Goal: Task Accomplishment & Management: Complete application form

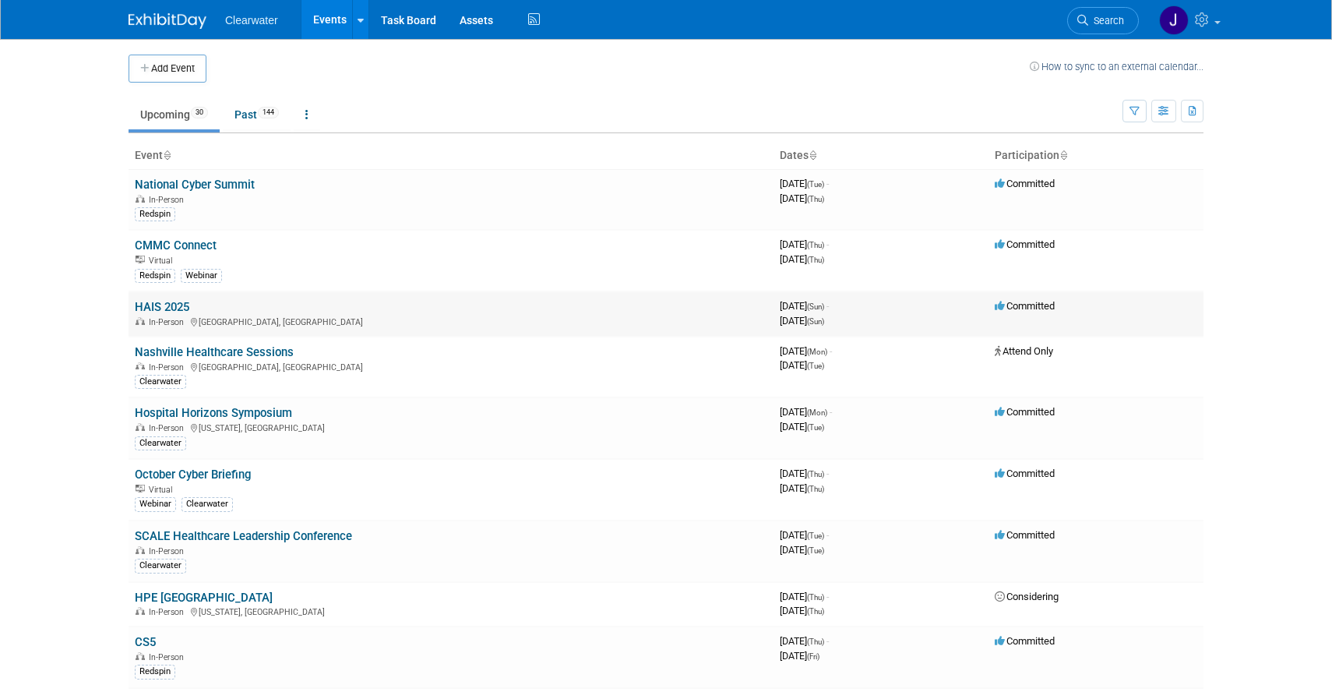
click at [162, 309] on link "HAIS 2025" at bounding box center [162, 307] width 55 height 14
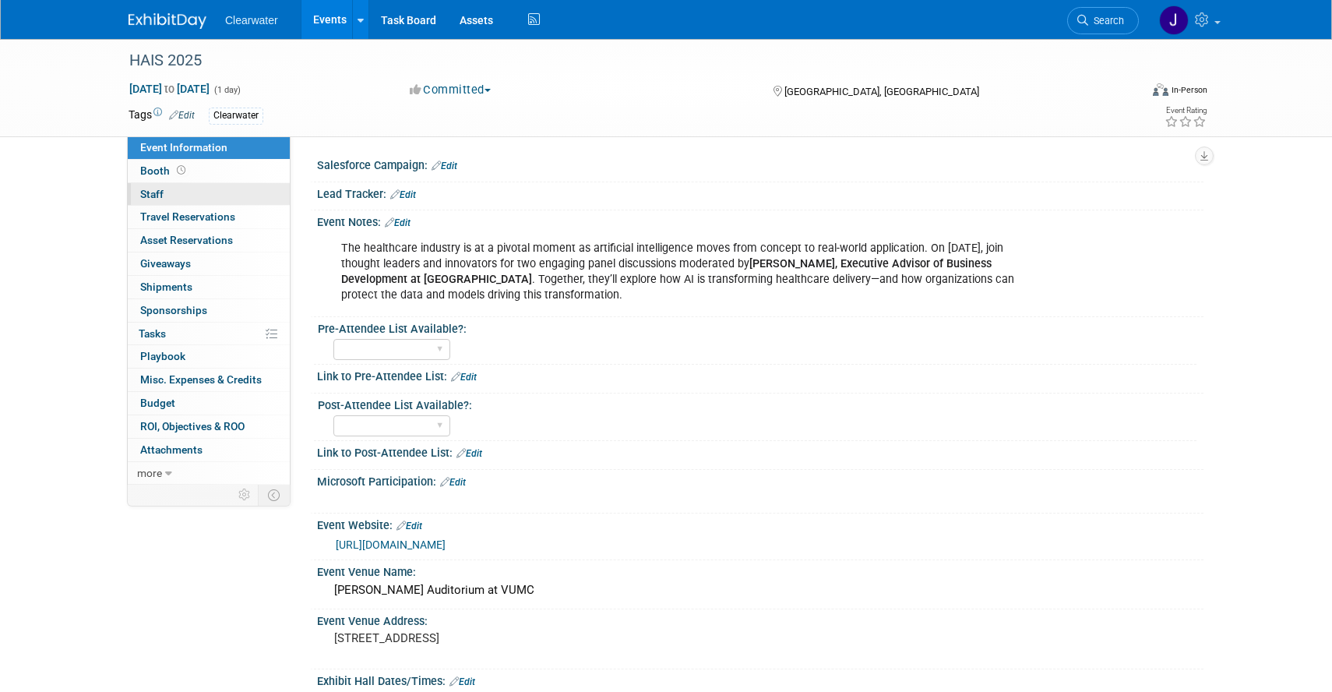
click at [159, 194] on span "Staff 0" at bounding box center [151, 194] width 23 height 12
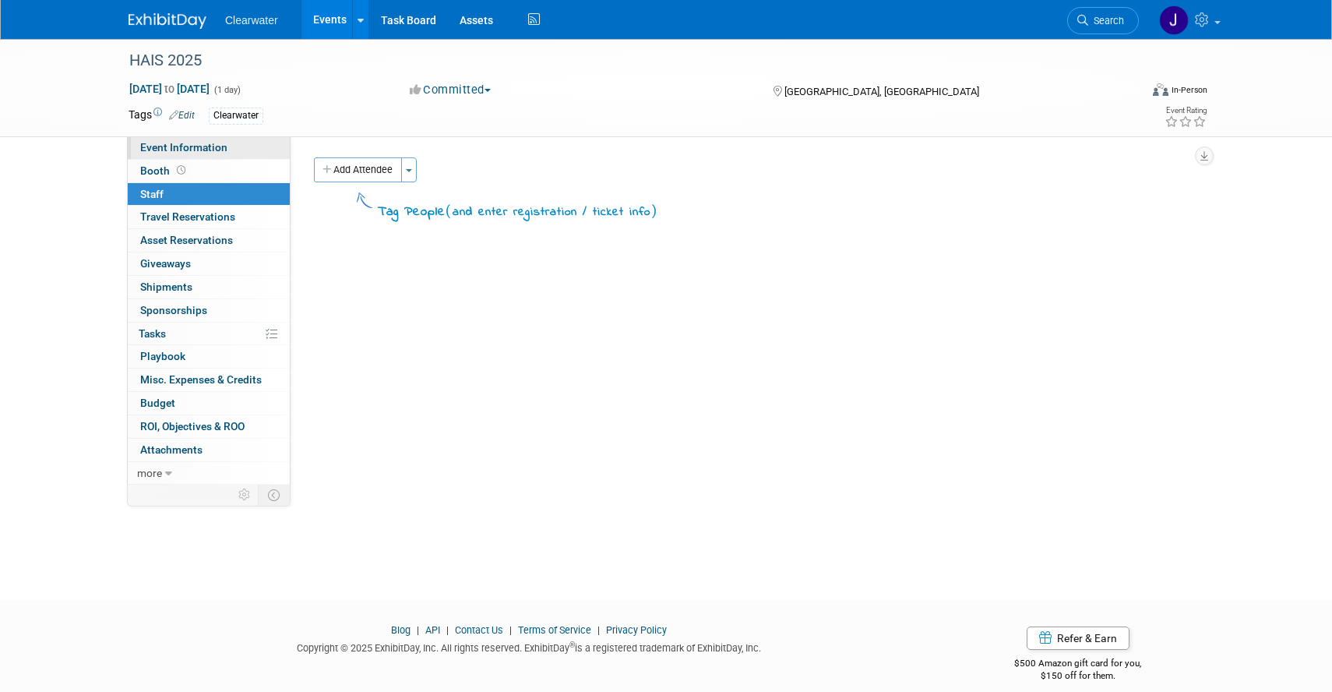
click at [200, 148] on span "Event Information" at bounding box center [183, 147] width 87 height 12
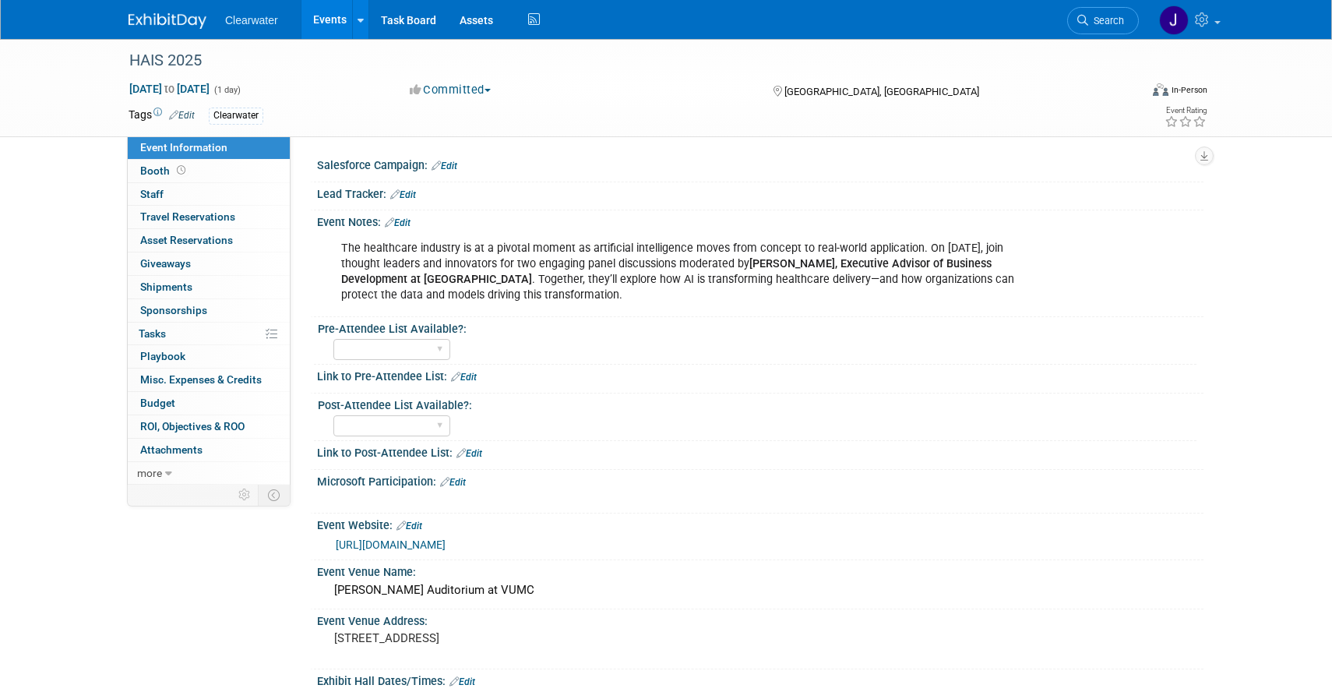
click at [452, 284] on b "Jeff Englander, Executive Advisor of Business Development at Clearwater" at bounding box center [666, 271] width 650 height 29
click at [407, 224] on link "Edit" at bounding box center [398, 222] width 26 height 11
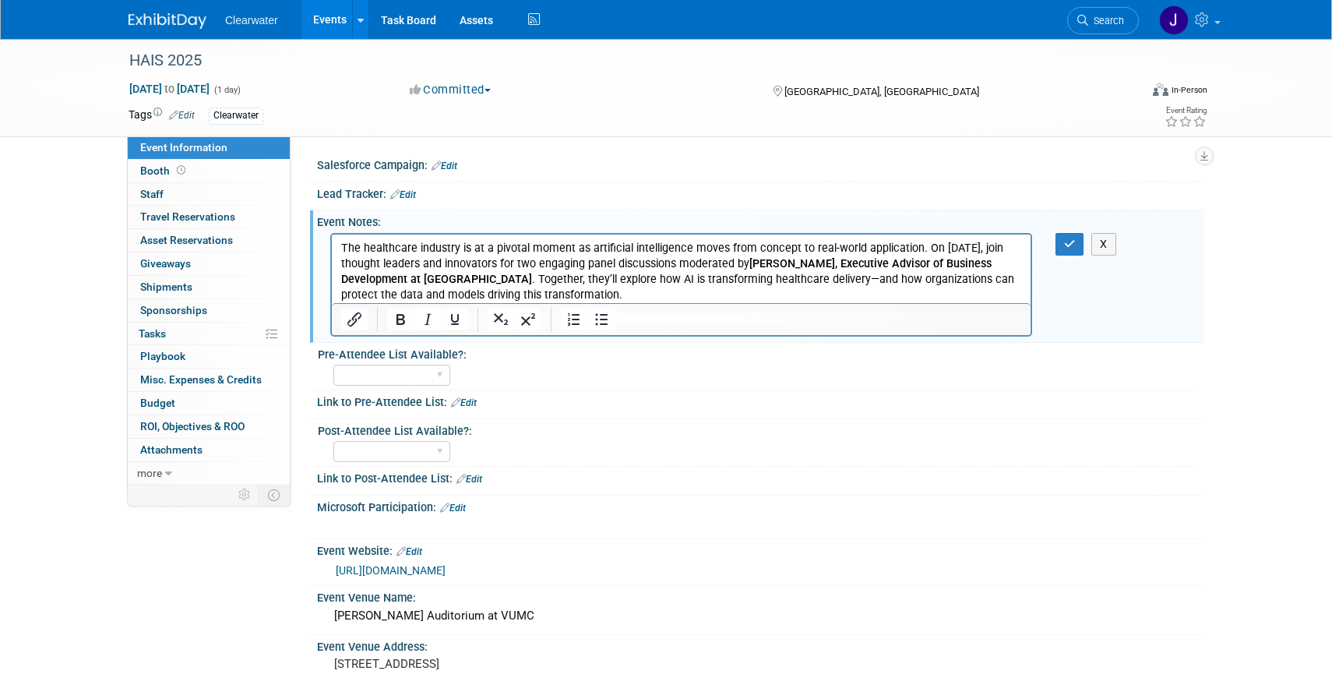
click at [622, 295] on p "The healthcare industry is at a pivotal moment as artificial intelligence moves…" at bounding box center [681, 271] width 681 height 62
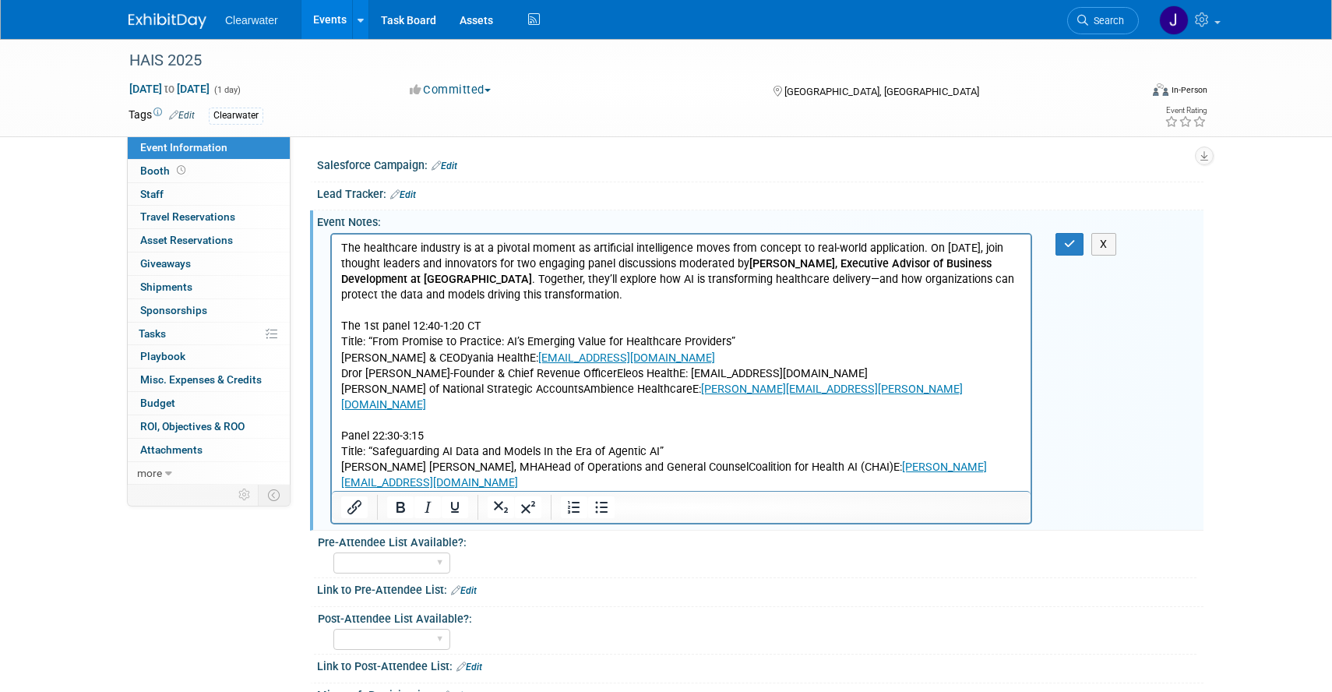
click at [488, 324] on p "The 1st panel 12:40-1:20 CT Title: “From Promise to Practice: AI’s Emerging Val…" at bounding box center [681, 435] width 681 height 234
click at [591, 290] on p "The healthcare industry is at a pivotal moment as artificial intelligence moves…" at bounding box center [681, 271] width 681 height 62
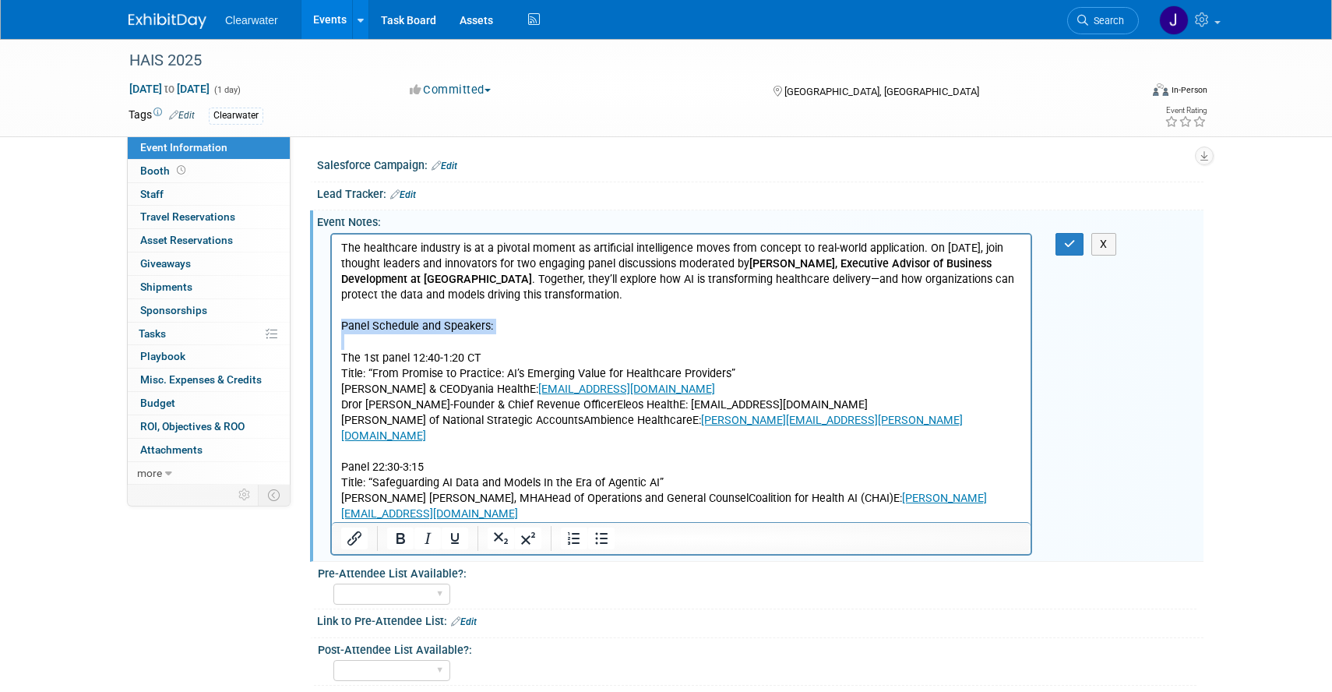
drag, startPoint x: 501, startPoint y: 337, endPoint x: 329, endPoint y: 326, distance: 172.5
click at [332, 326] on html "The healthcare industry is at a pivotal moment as artificial intelligence moves…" at bounding box center [681, 409] width 699 height 351
click at [443, 347] on p "Rich Text Area. Press ALT-0 for help." at bounding box center [681, 341] width 681 height 16
click at [1070, 247] on icon "button" at bounding box center [1070, 243] width 12 height 11
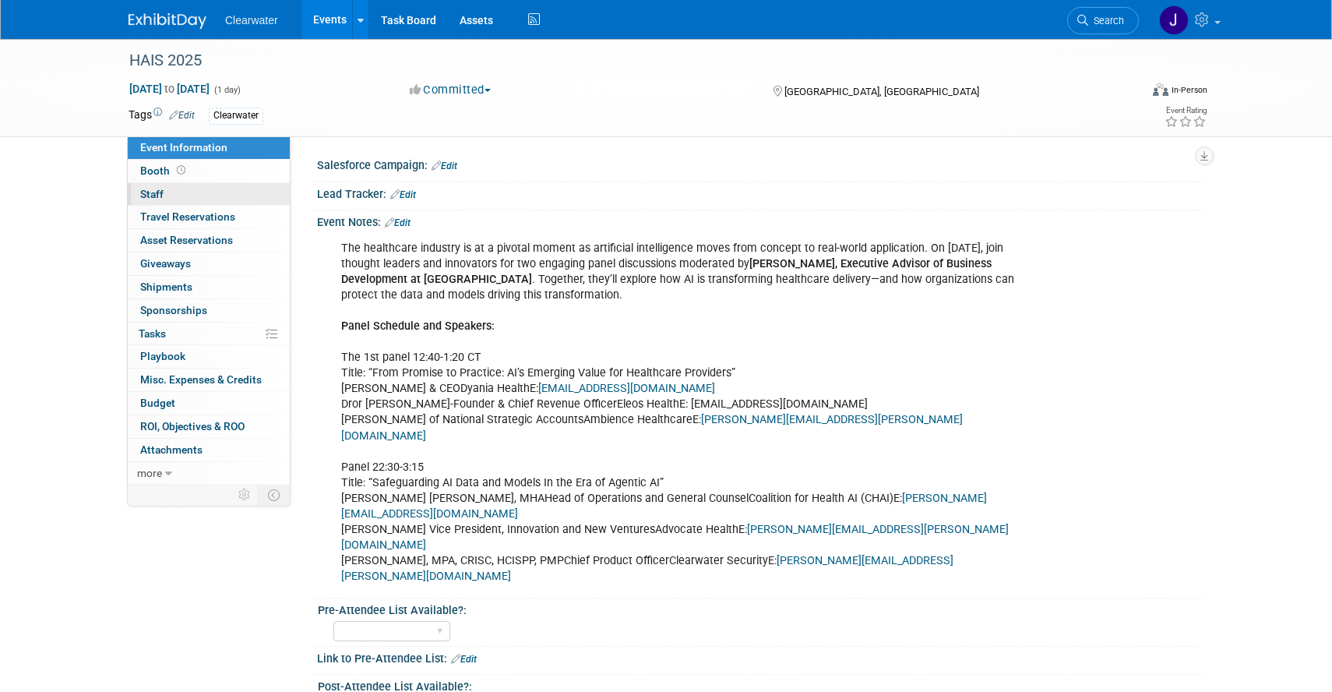
click at [235, 189] on link "0 Staff 0" at bounding box center [209, 194] width 162 height 23
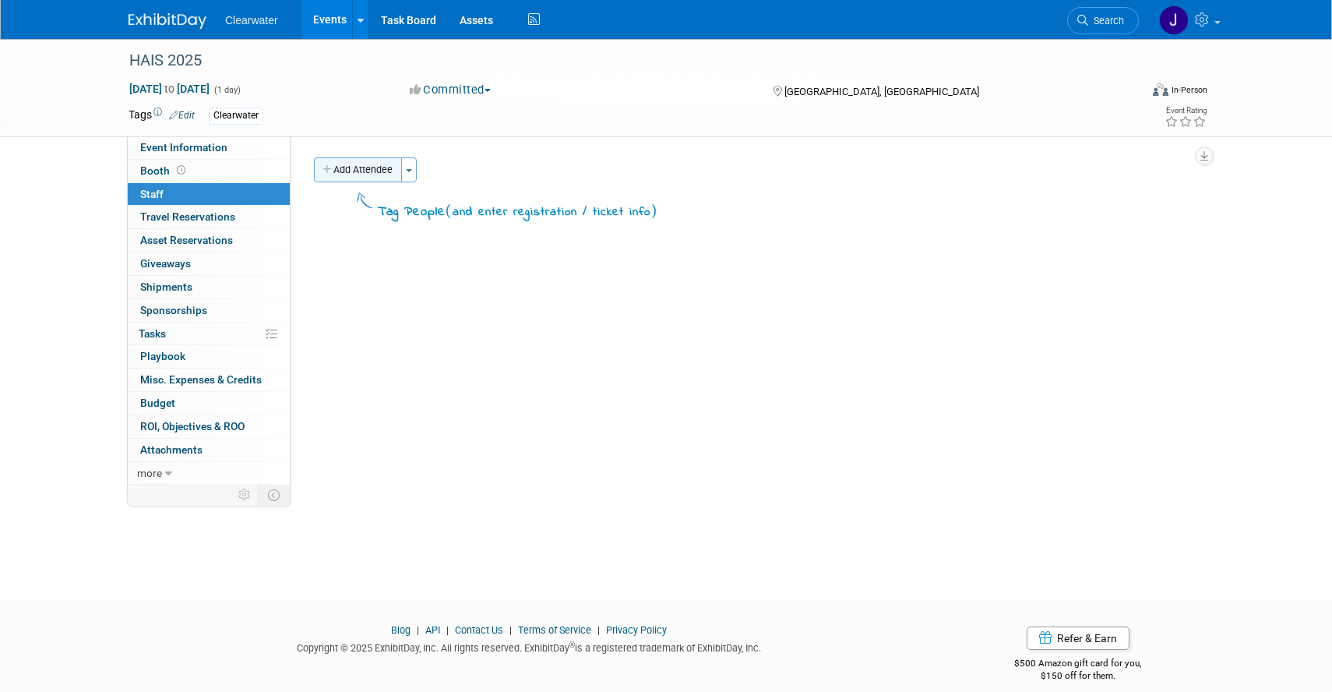
click at [382, 175] on button "Add Attendee" at bounding box center [358, 169] width 88 height 25
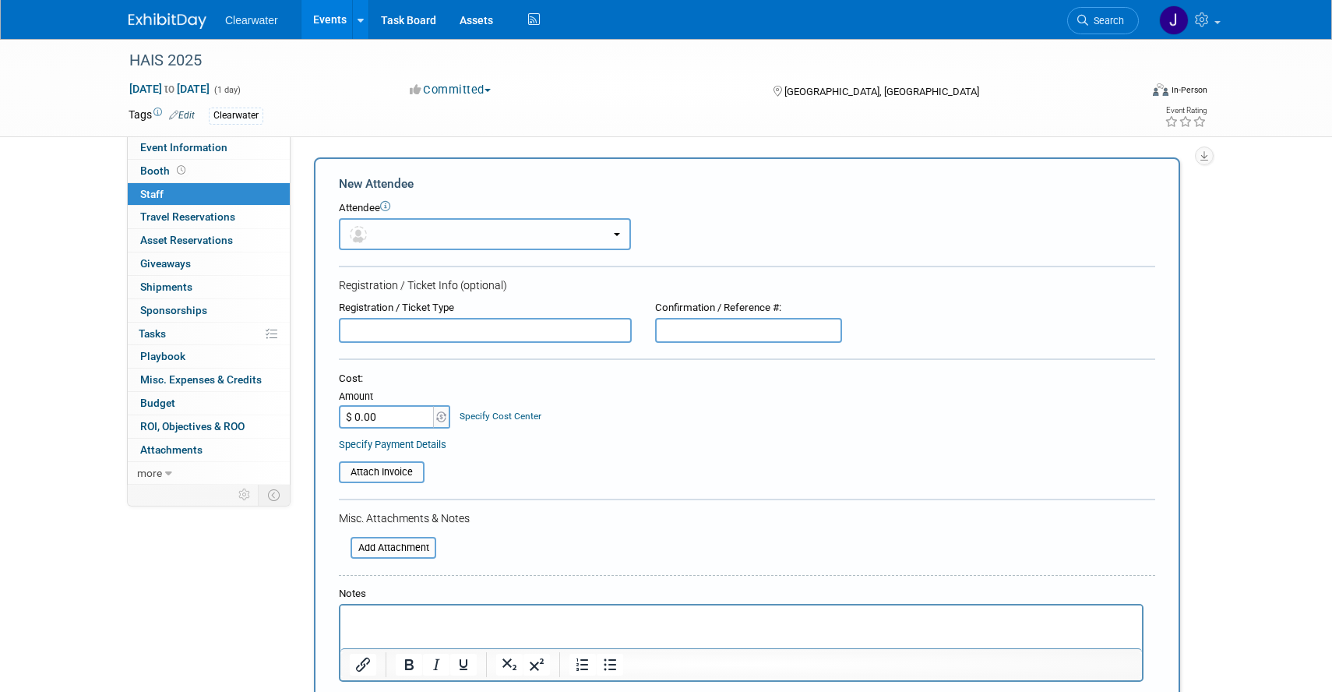
click at [435, 231] on button "button" at bounding box center [485, 234] width 292 height 32
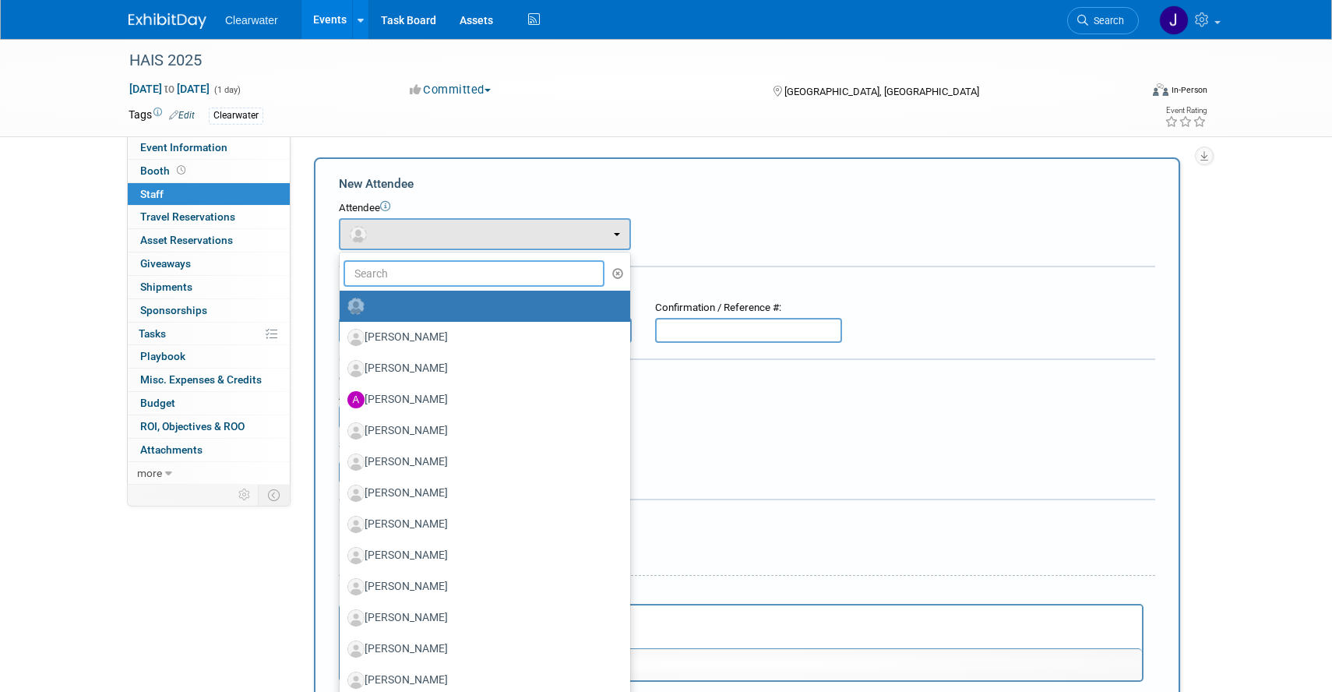
click at [416, 273] on input "text" at bounding box center [474, 273] width 261 height 26
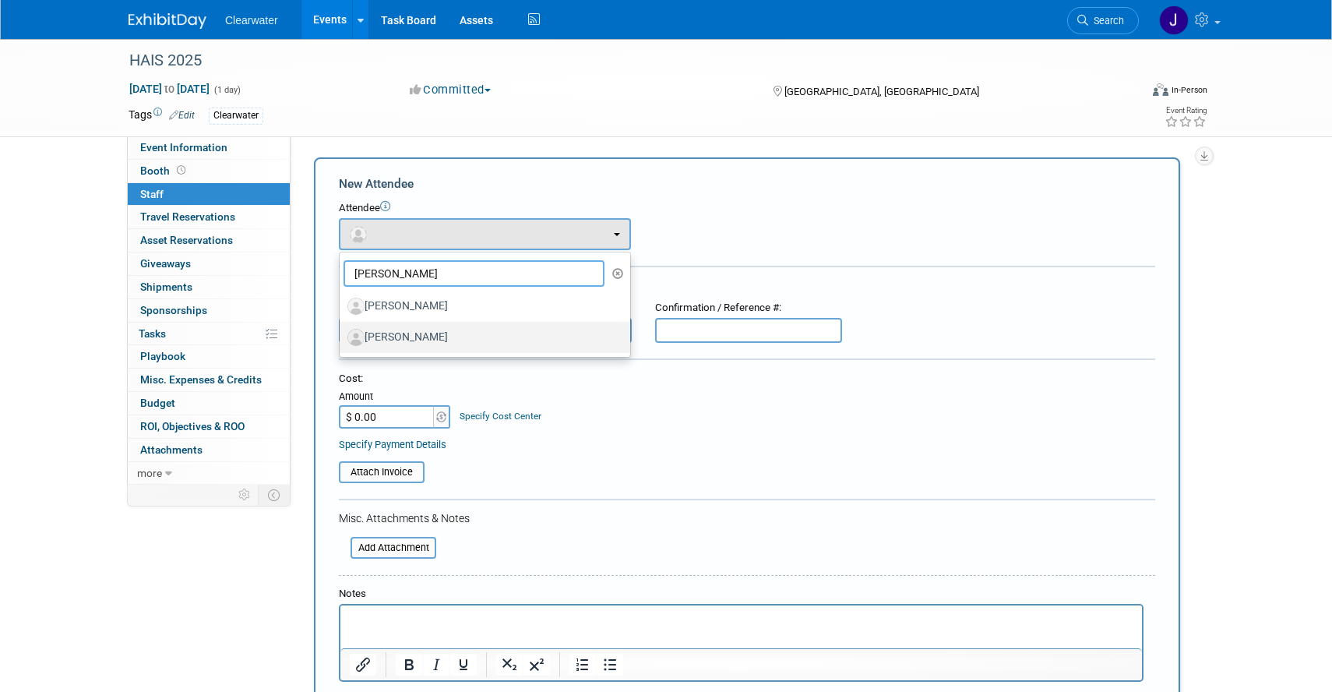
type input "jon"
click at [464, 337] on label "Jon Stone" at bounding box center [480, 337] width 267 height 25
click at [342, 337] on input "Jon Stone" at bounding box center [337, 335] width 10 height 10
select select "e2f68198-d476-440e-9d92-f3a5166a7f28"
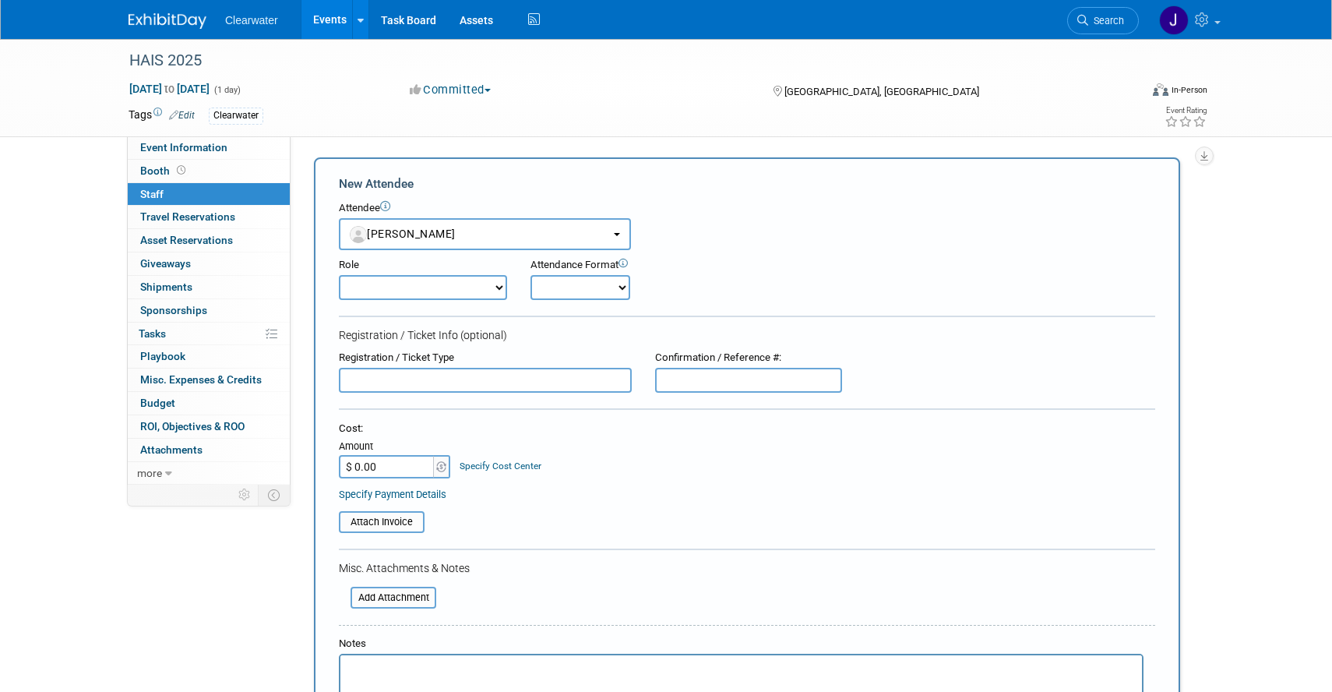
click at [453, 287] on select "Consultant Demonstrator Host Planner Presenter Redspin Sales Representative" at bounding box center [423, 287] width 168 height 25
select select "5"
click at [339, 275] on select "Consultant Demonstrator Host Planner Presenter Redspin Sales Representative" at bounding box center [423, 287] width 168 height 25
click at [566, 287] on select "Onsite Remote" at bounding box center [580, 287] width 100 height 25
select select "1"
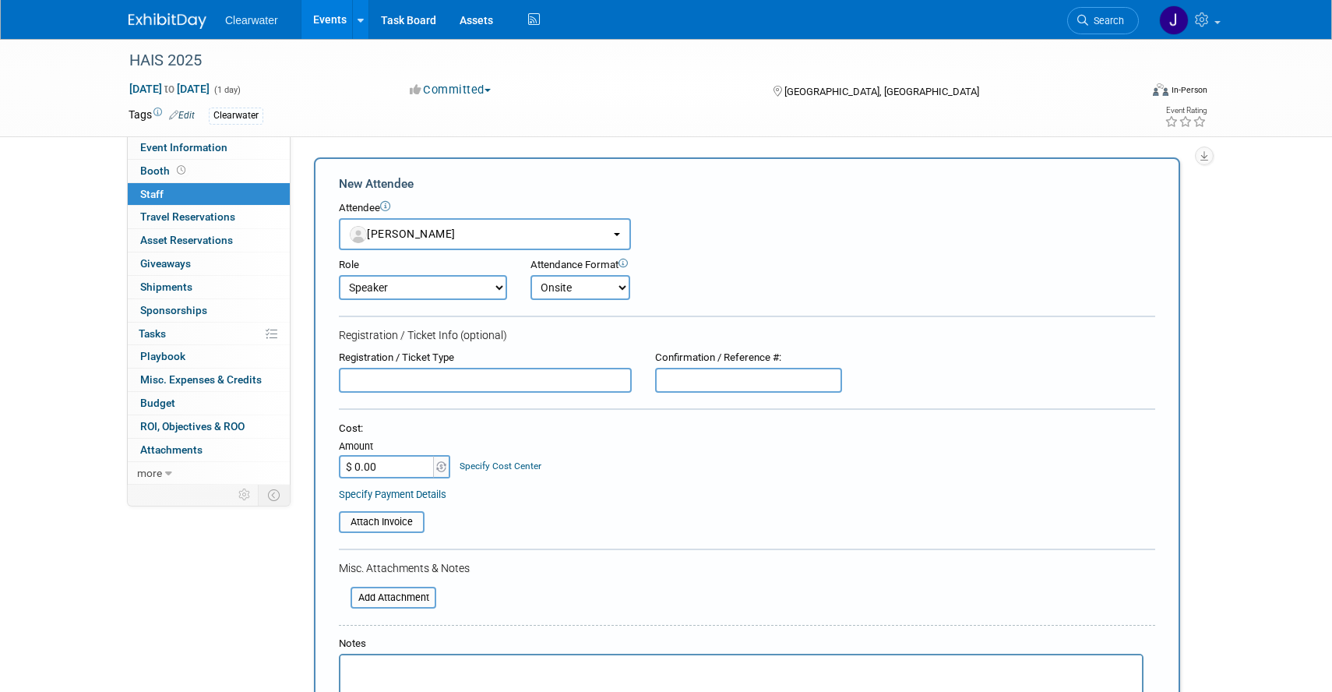
click at [530, 275] on select "Onsite Remote" at bounding box center [580, 287] width 100 height 25
click at [496, 379] on input "text" at bounding box center [485, 380] width 293 height 25
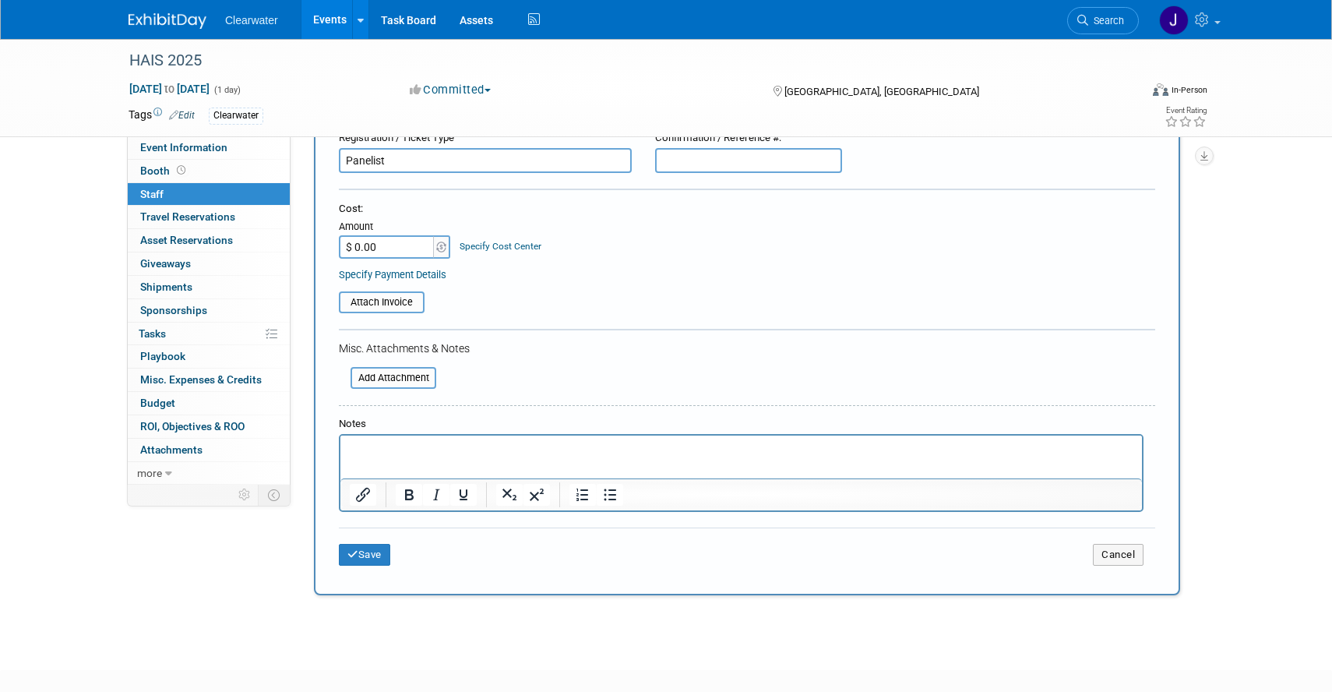
scroll to position [238, 0]
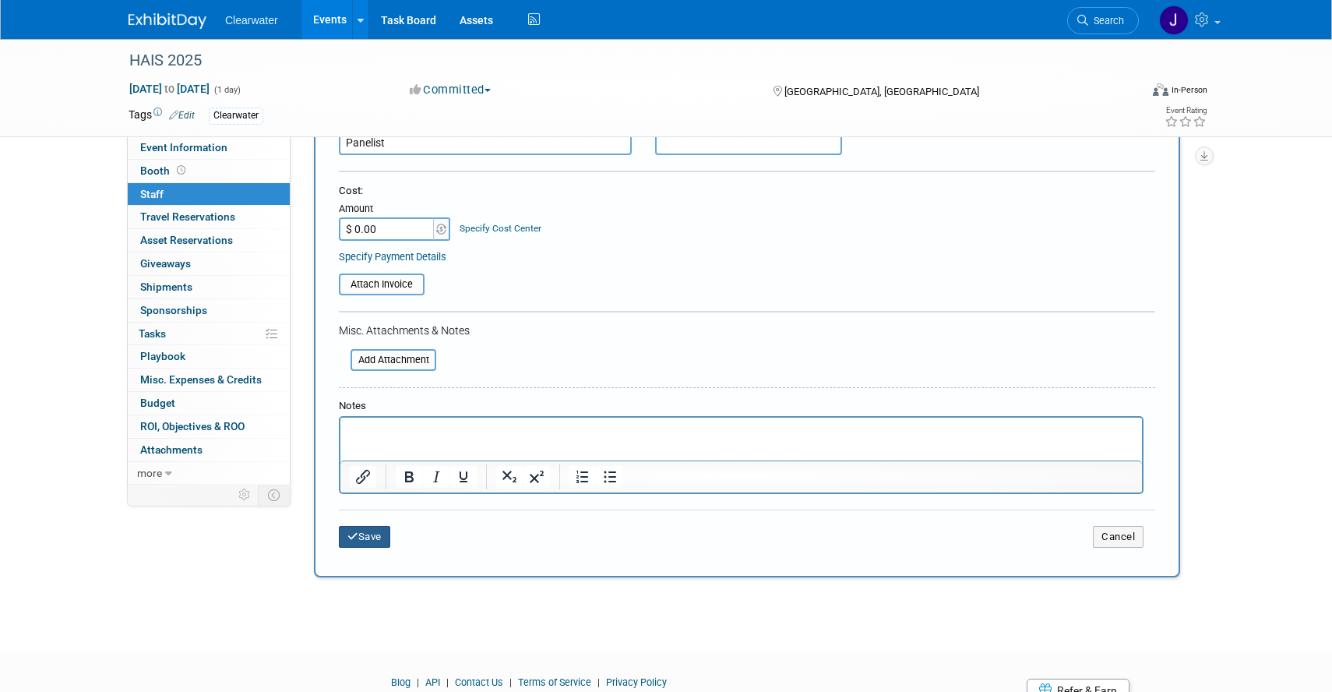
type input "Panelist"
click at [361, 544] on button "Save" at bounding box center [364, 537] width 51 height 22
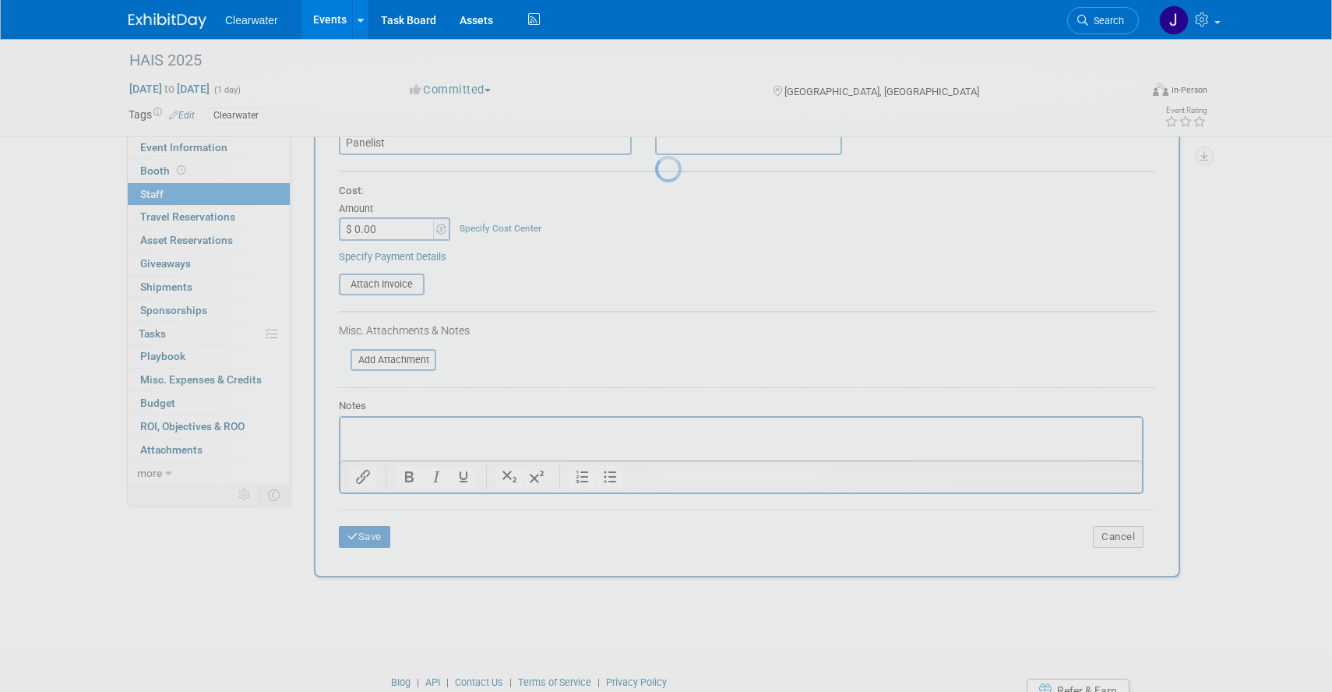
scroll to position [17, 0]
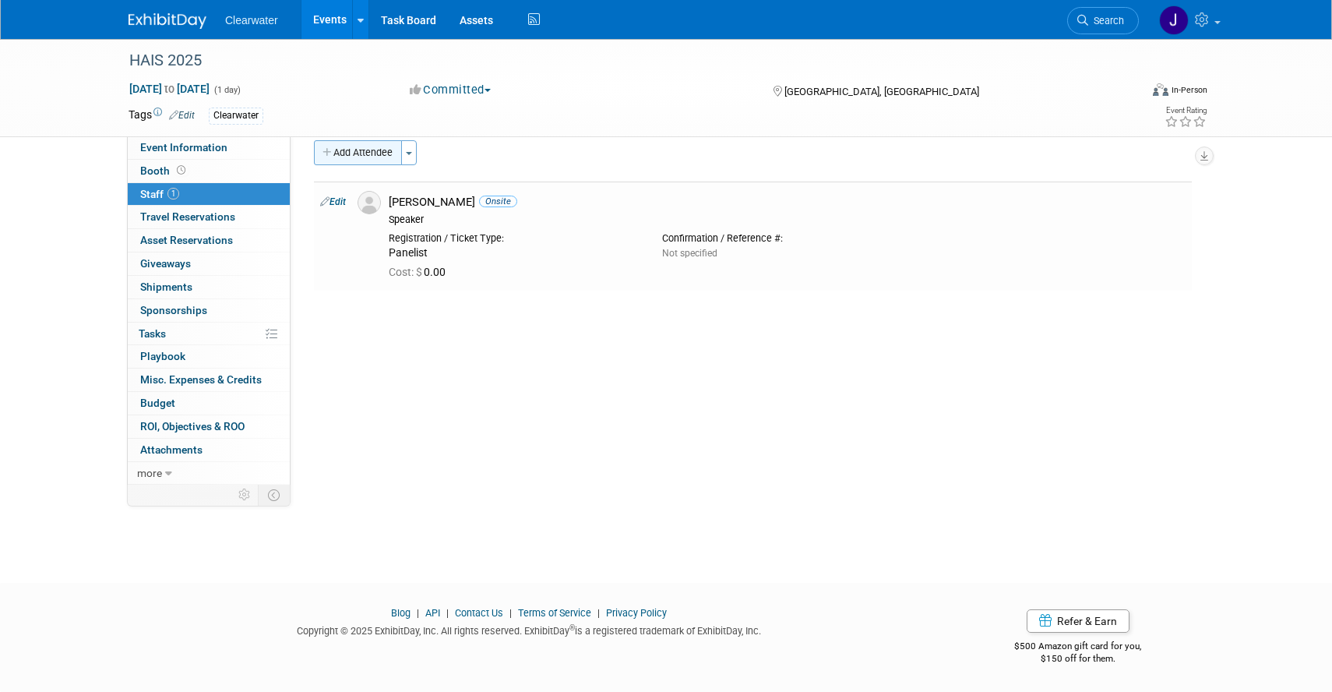
click at [361, 147] on button "Add Attendee" at bounding box center [358, 152] width 88 height 25
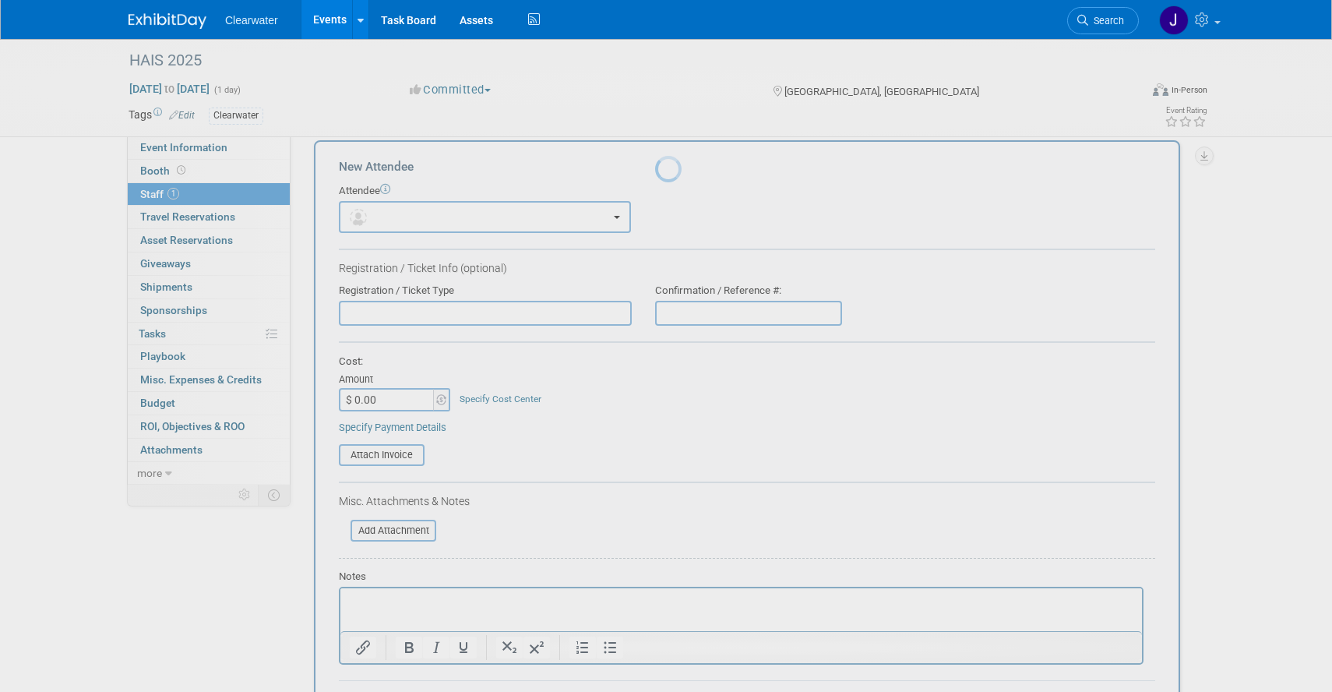
scroll to position [0, 0]
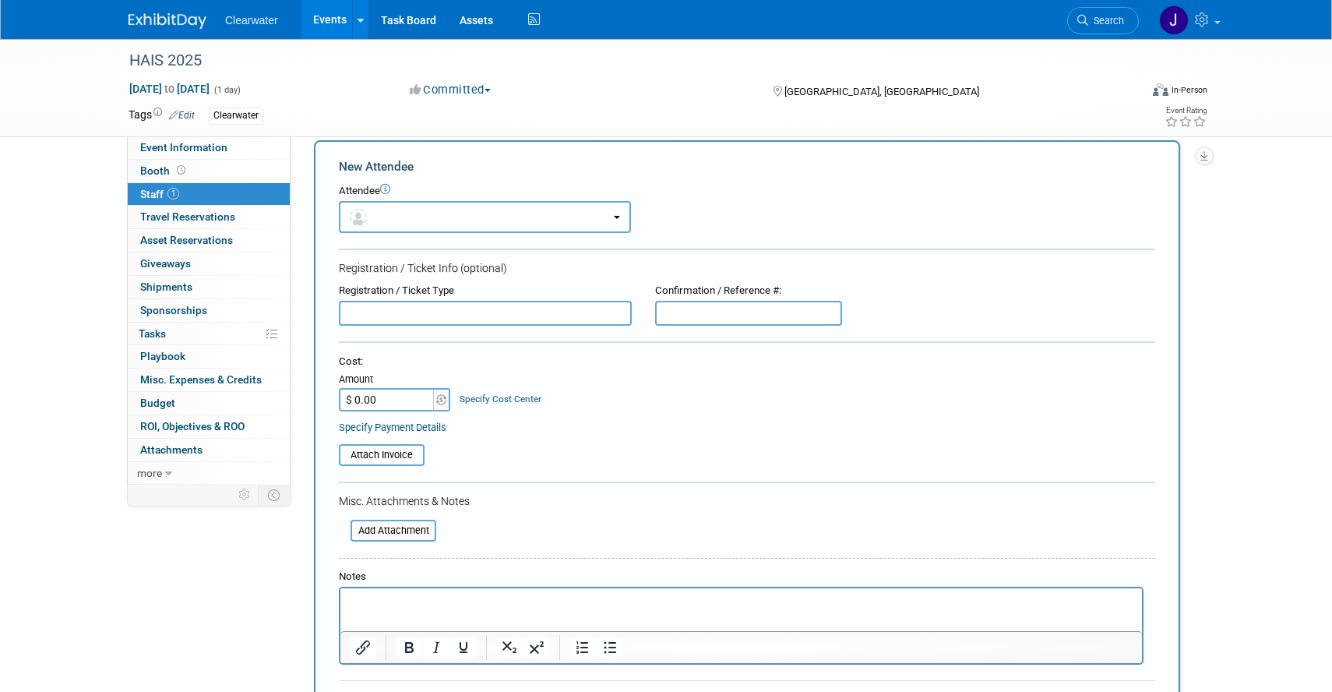
click at [389, 217] on button "button" at bounding box center [485, 217] width 292 height 32
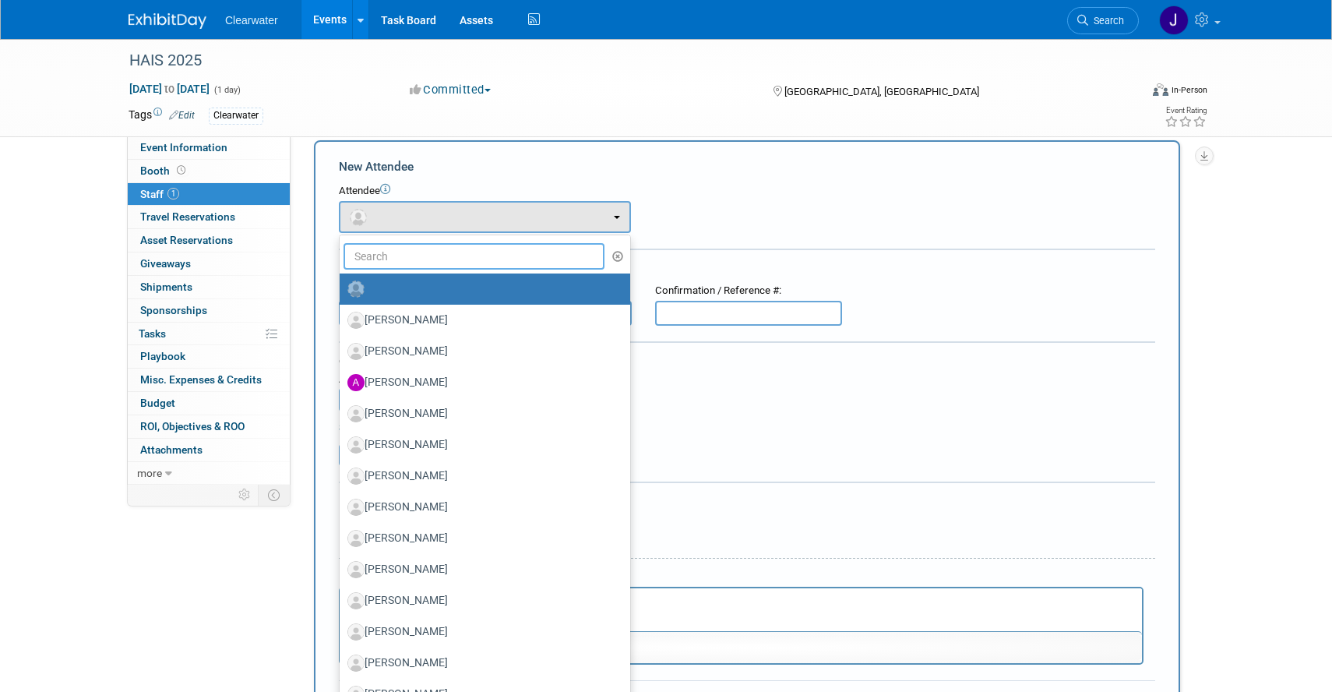
click at [392, 260] on input "text" at bounding box center [474, 256] width 261 height 26
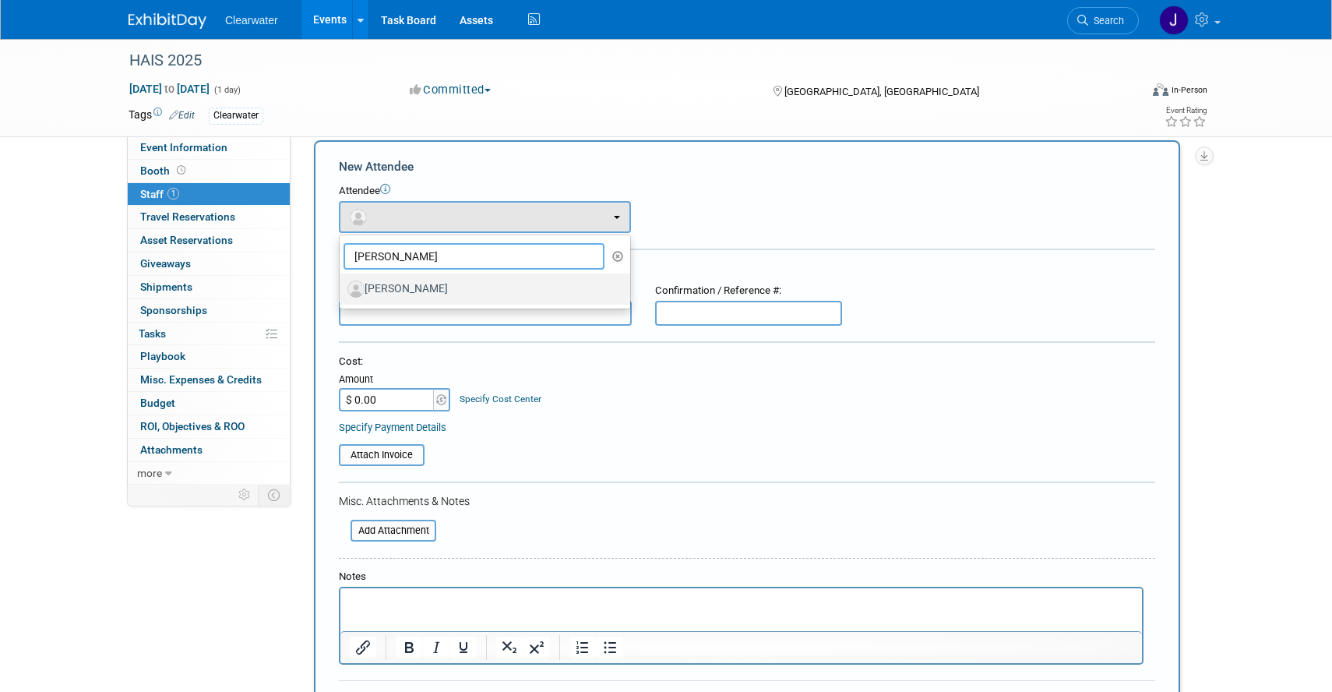
type input "jeff"
click at [419, 284] on label "Jeff Englander" at bounding box center [480, 289] width 267 height 25
click at [342, 284] on input "Jeff Englander" at bounding box center [337, 287] width 10 height 10
select select "1e55d14d-e428-4fed-bcd7-626b4559c28a"
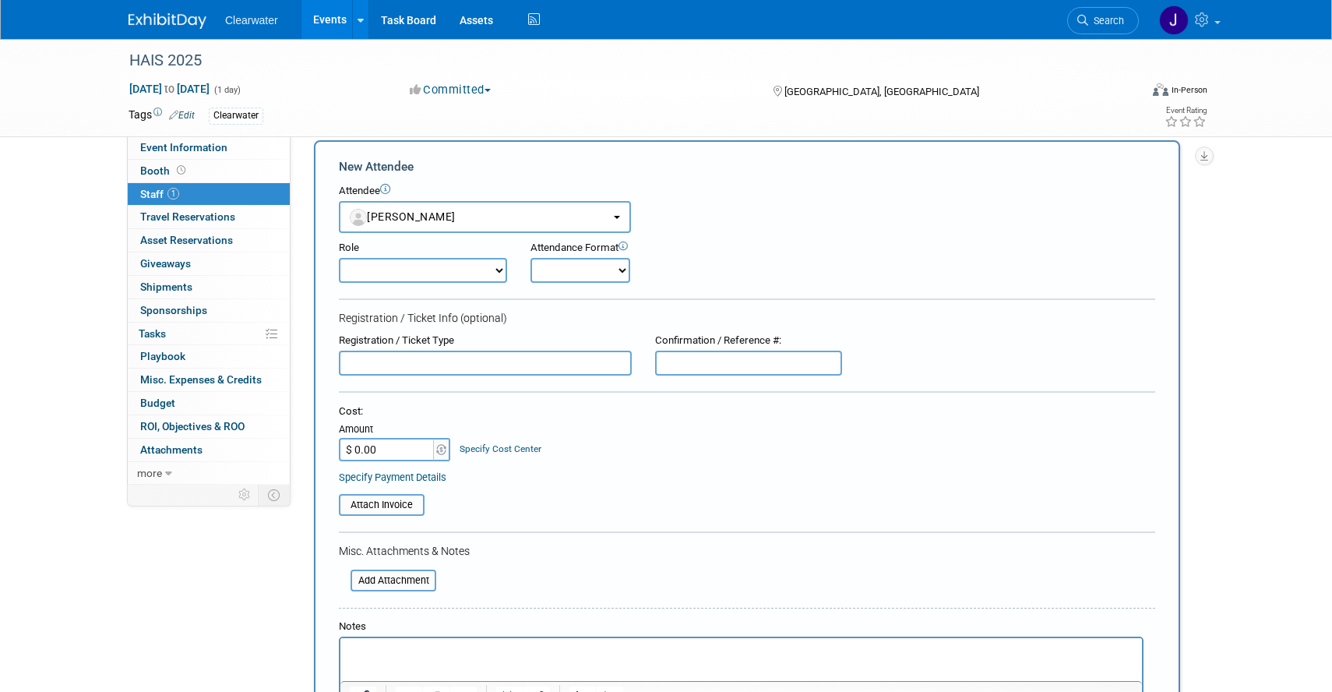
click at [437, 278] on select "Consultant Demonstrator Host Planner Presenter Redspin Sales Representative" at bounding box center [423, 270] width 168 height 25
select select "5"
click at [339, 258] on select "Consultant Demonstrator Host Planner Presenter Redspin Sales Representative" at bounding box center [423, 270] width 168 height 25
click at [592, 273] on select "Onsite Remote" at bounding box center [580, 270] width 100 height 25
select select "1"
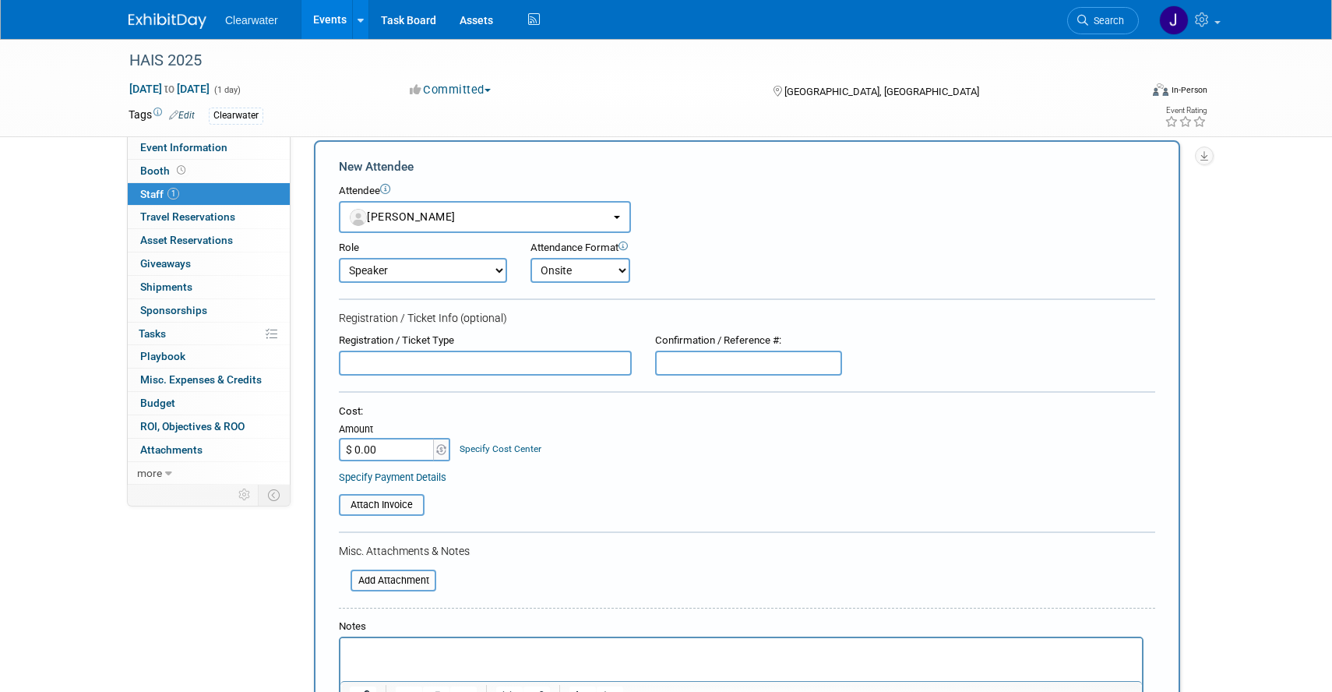
click at [530, 258] on select "Onsite Remote" at bounding box center [580, 270] width 100 height 25
click at [494, 361] on input "text" at bounding box center [485, 363] width 293 height 25
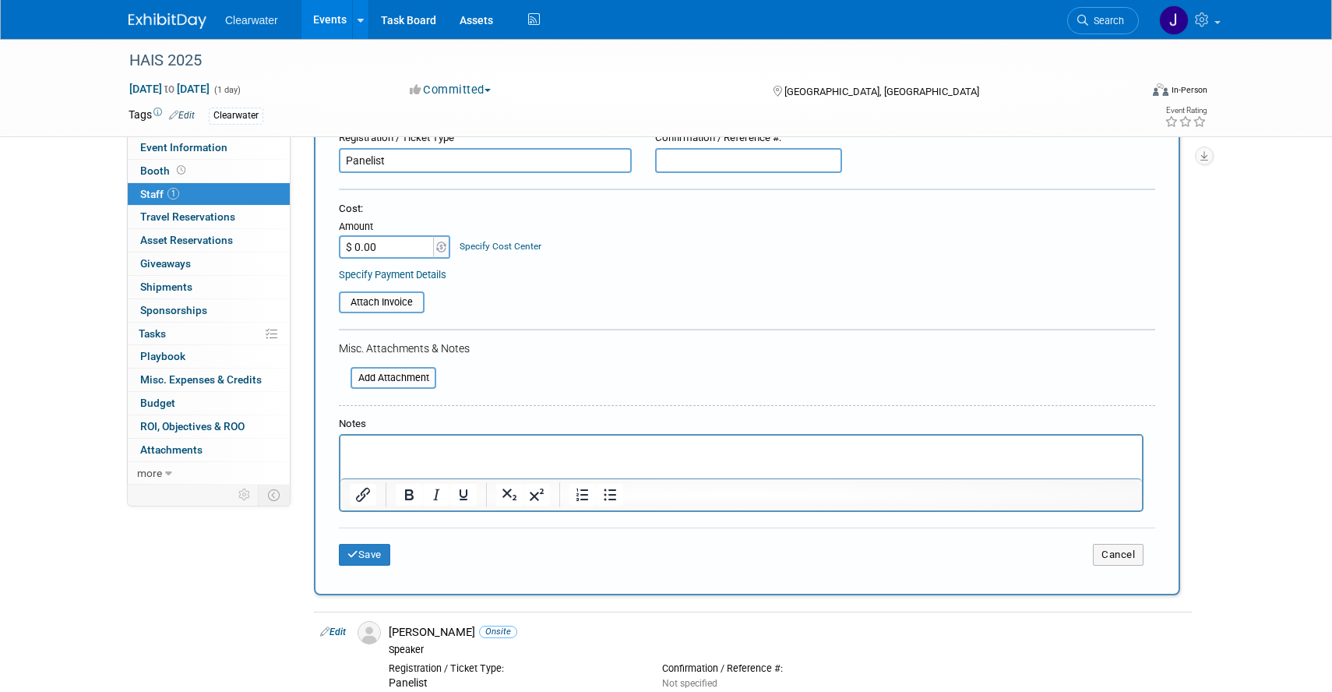
scroll to position [400, 0]
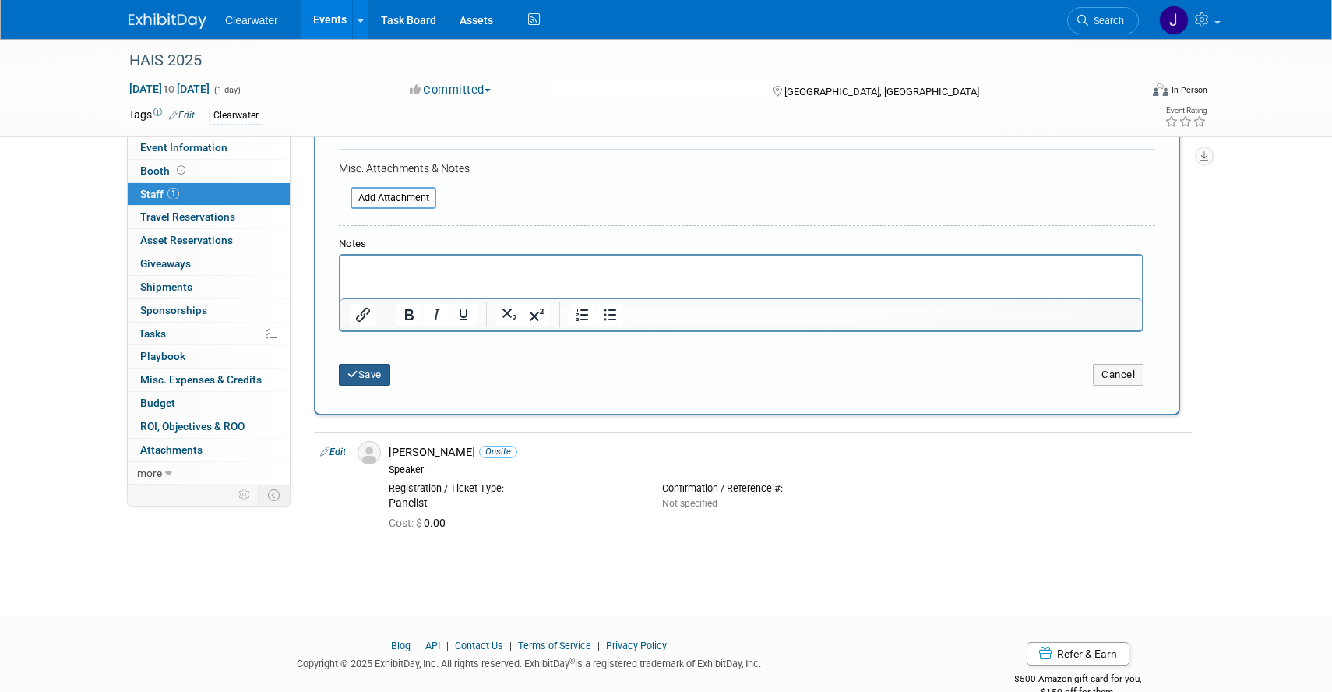
type input "Panelist"
click at [374, 377] on button "Save" at bounding box center [364, 375] width 51 height 22
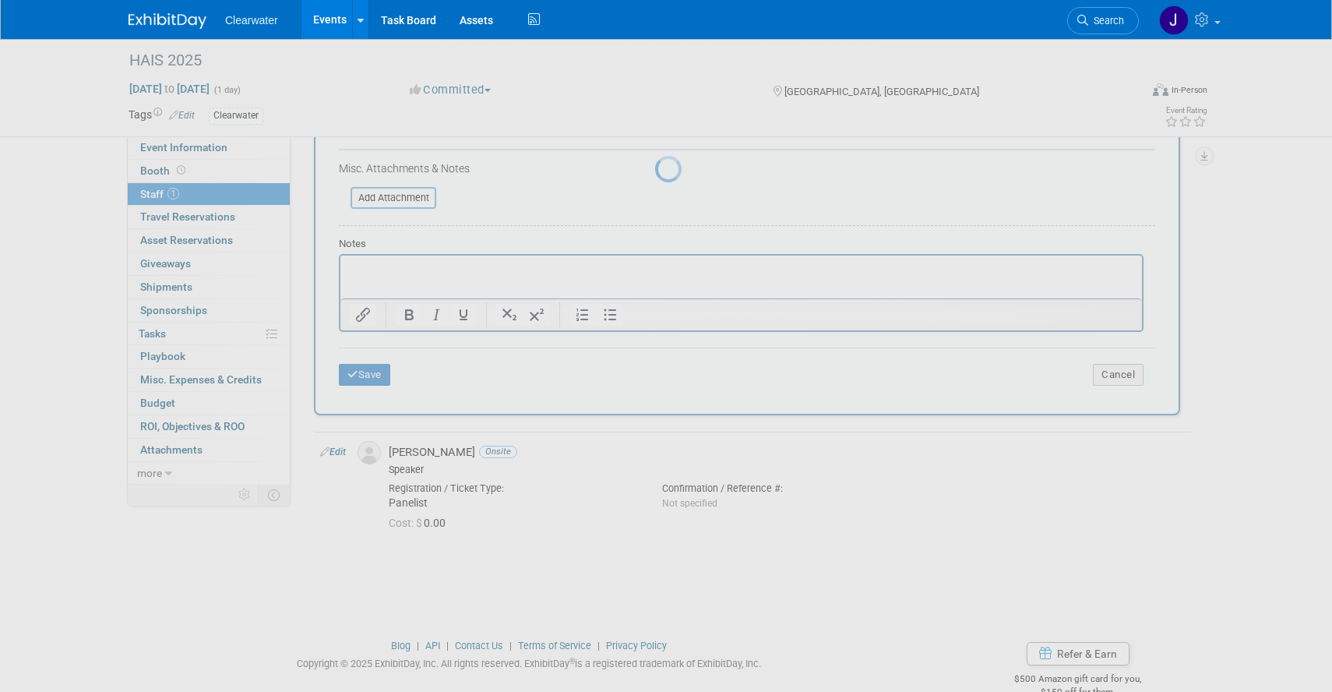
scroll to position [17, 0]
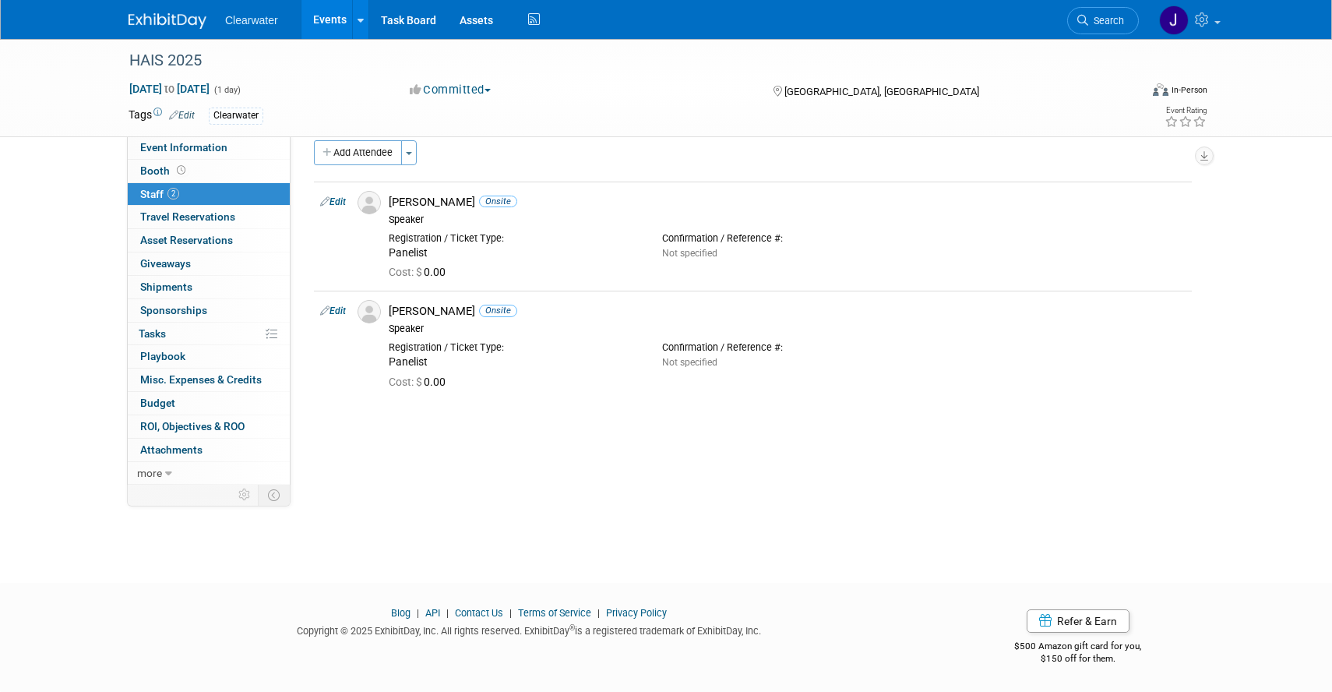
click at [165, 28] on img at bounding box center [168, 21] width 78 height 16
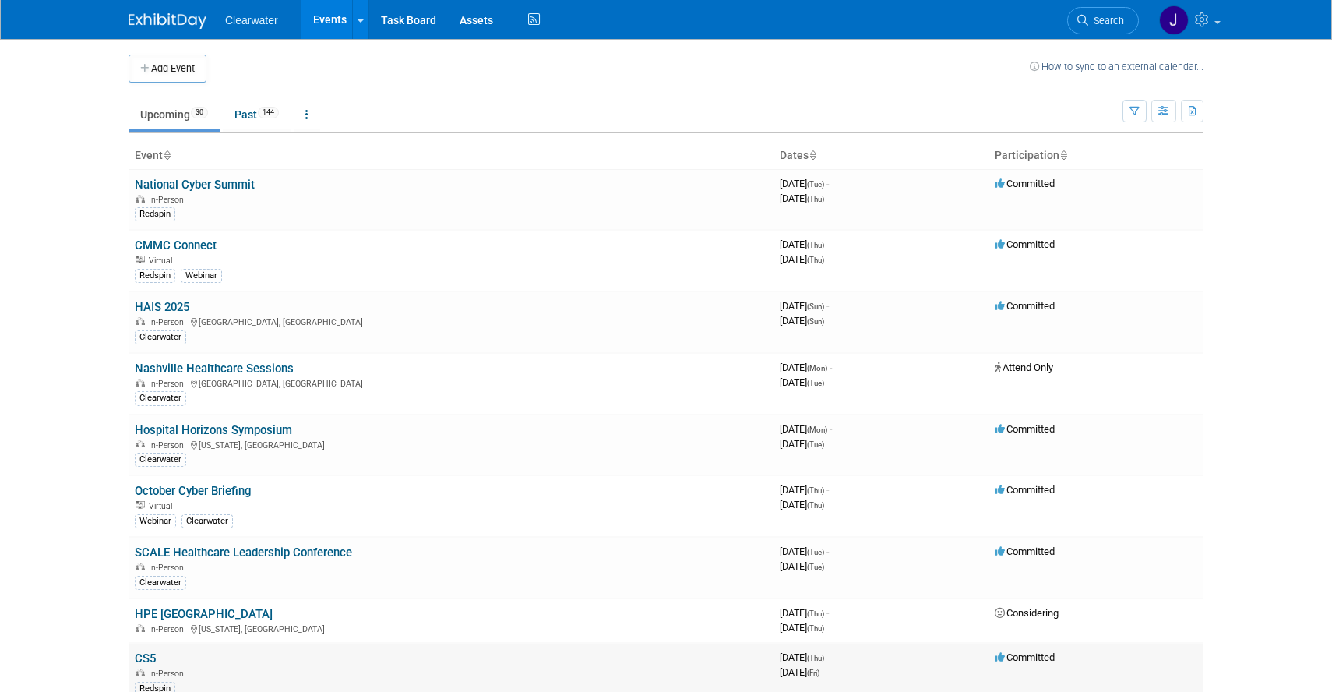
click at [142, 655] on link "CS5" at bounding box center [145, 658] width 21 height 14
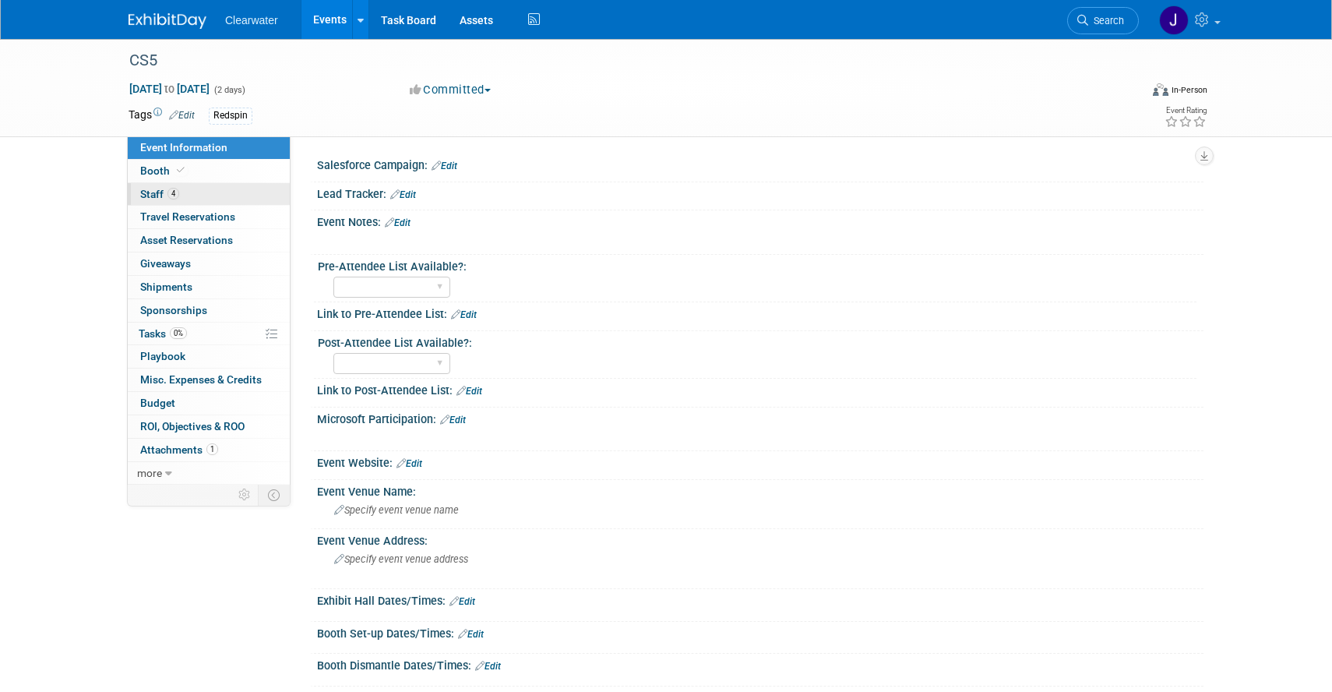
click at [196, 189] on link "4 Staff 4" at bounding box center [209, 194] width 162 height 23
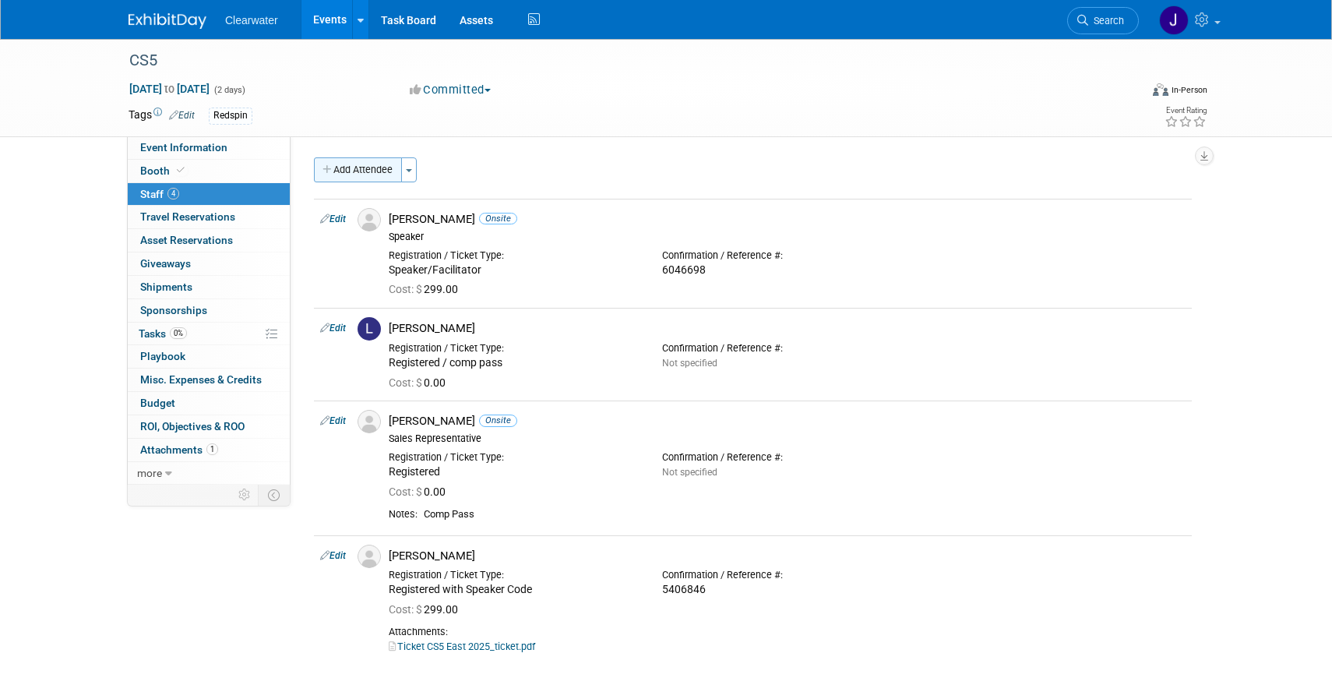
click at [348, 169] on button "Add Attendee" at bounding box center [358, 169] width 88 height 25
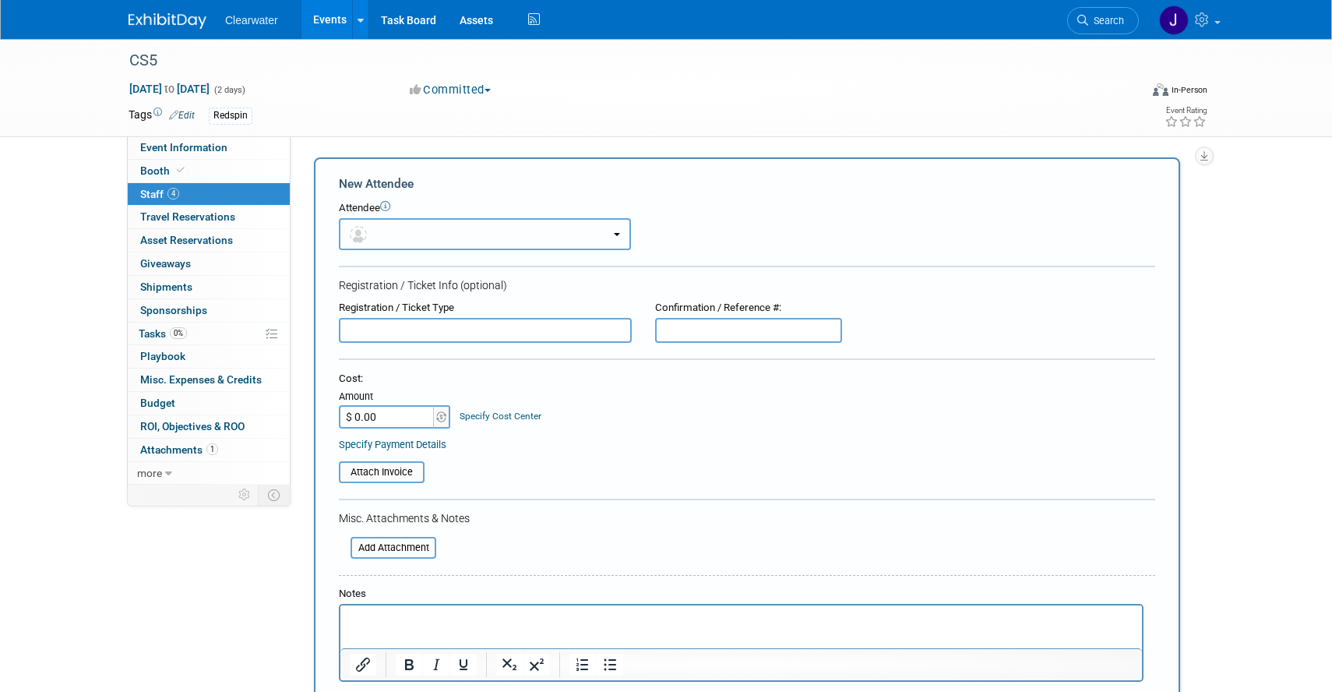
click at [468, 230] on button "button" at bounding box center [485, 234] width 292 height 32
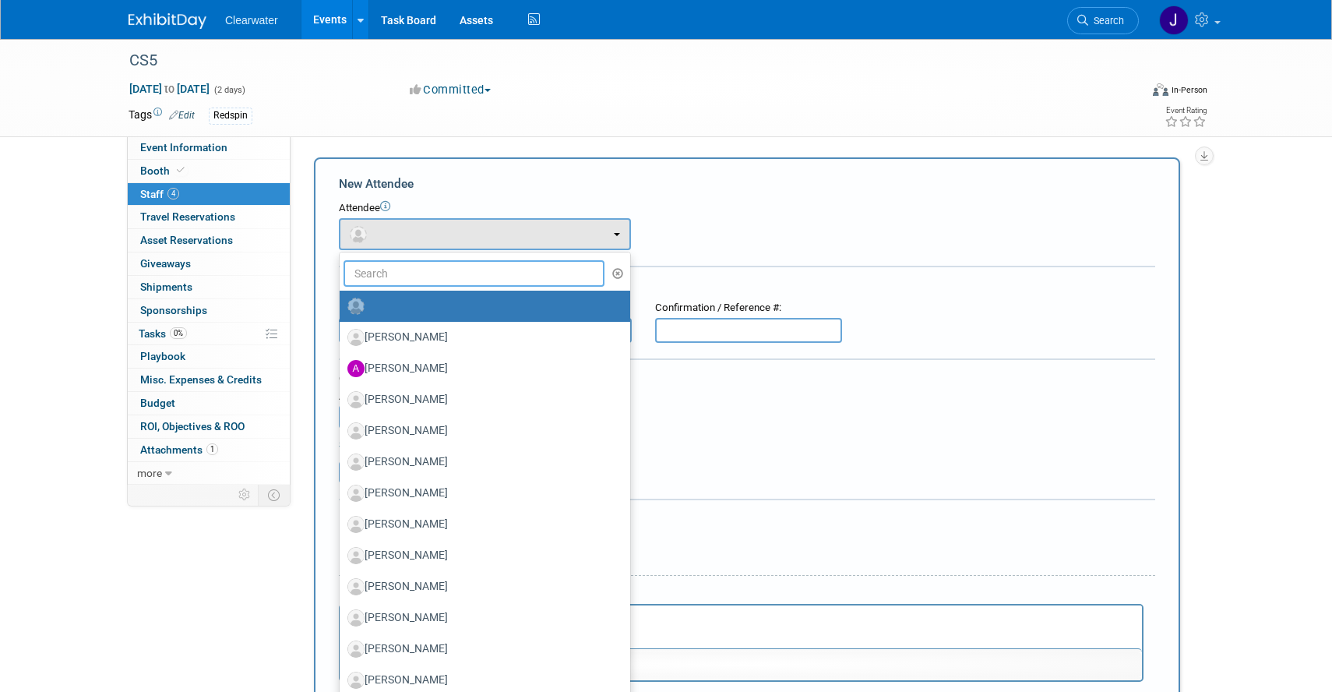
click at [461, 264] on input "text" at bounding box center [474, 273] width 261 height 26
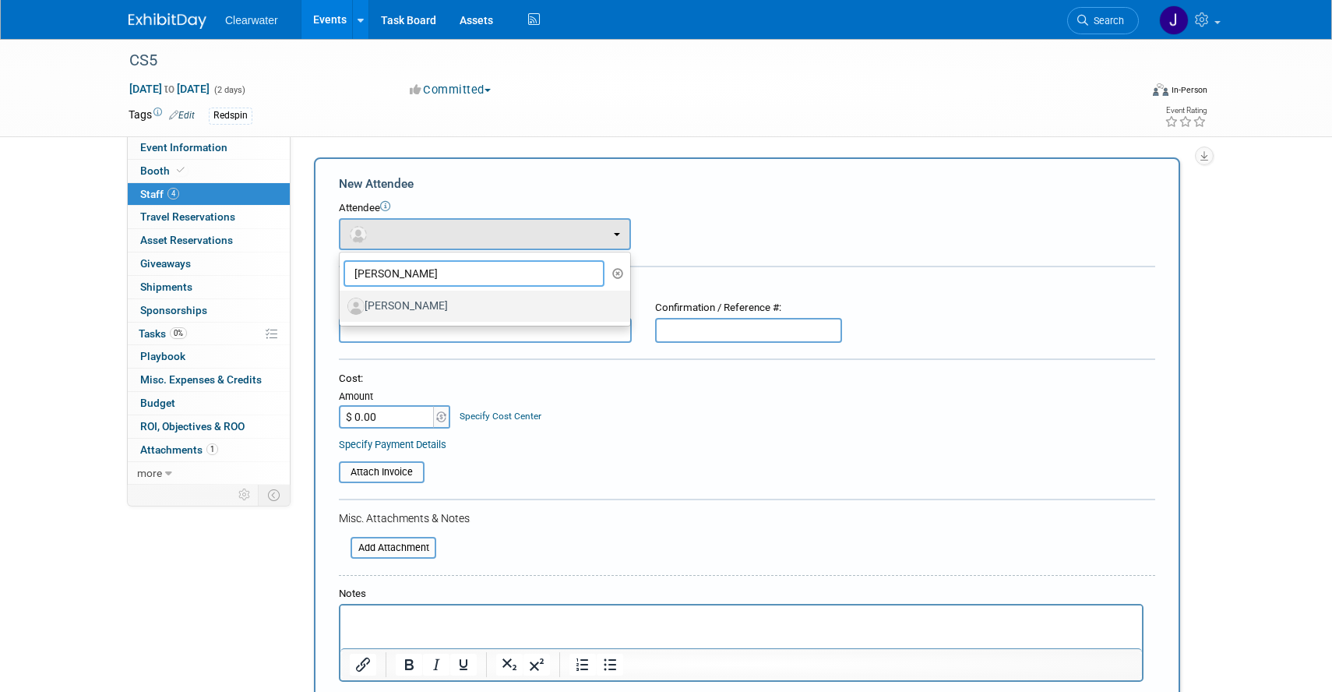
type input "aron"
click at [465, 304] on label "Aron Freitag" at bounding box center [480, 306] width 267 height 25
click at [342, 304] on input "Aron Freitag" at bounding box center [337, 304] width 10 height 10
select select "3905206e-2353-41c0-a76c-050d04889b87"
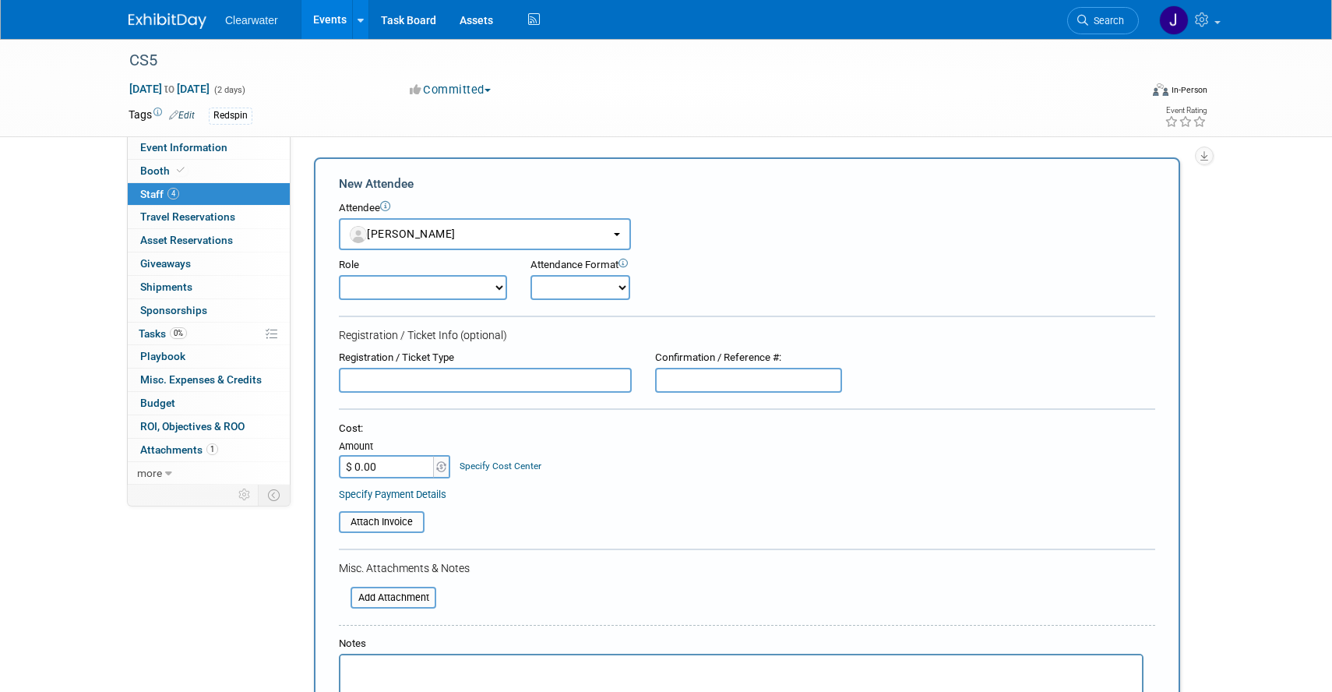
click at [438, 286] on select "Consultant Demonstrator Host Planner Presenter Redspin Sales Representative" at bounding box center [423, 287] width 168 height 25
select select "200"
click at [339, 275] on select "Consultant Demonstrator Host Planner Presenter Redspin Sales Representative" at bounding box center [423, 287] width 168 height 25
click at [588, 284] on select "Onsite Remote" at bounding box center [580, 287] width 100 height 25
select select "1"
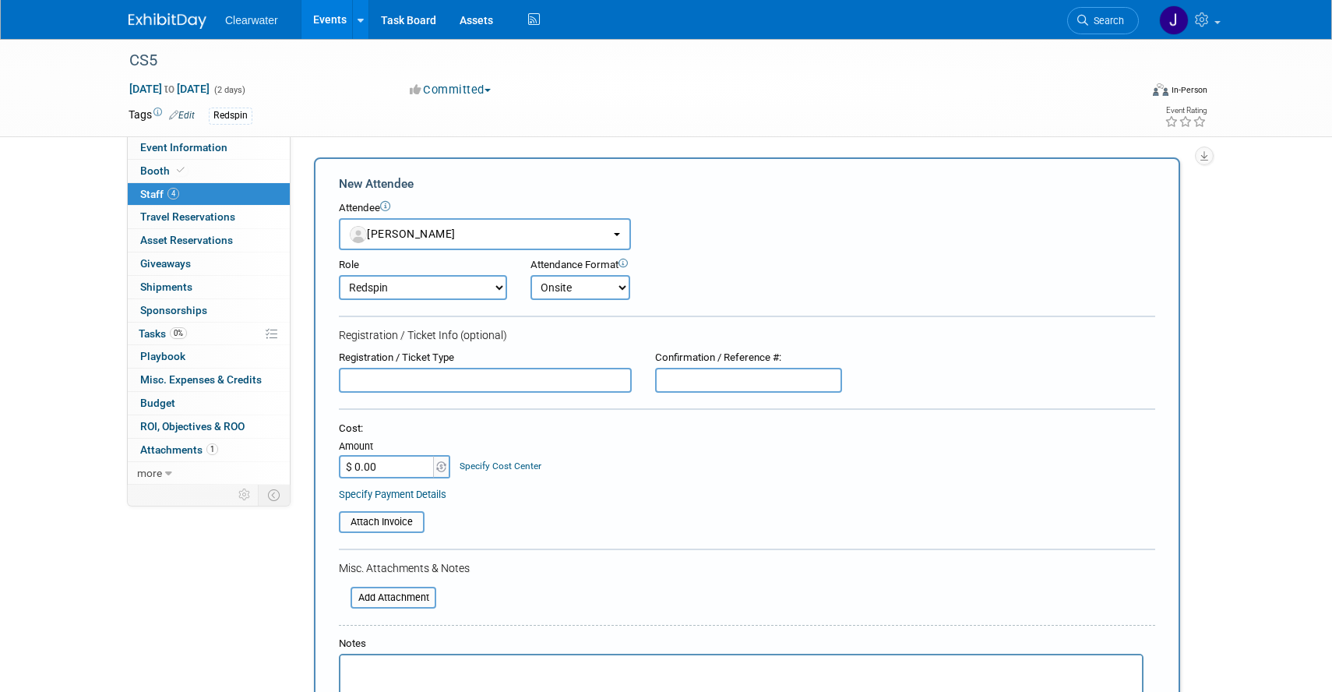
click at [530, 275] on select "Onsite Remote" at bounding box center [580, 287] width 100 height 25
click at [533, 380] on input "text" at bounding box center [485, 380] width 293 height 25
click at [687, 380] on input "text" at bounding box center [748, 380] width 187 height 25
type input "5410141"
click at [544, 375] on input "text" at bounding box center [485, 380] width 293 height 25
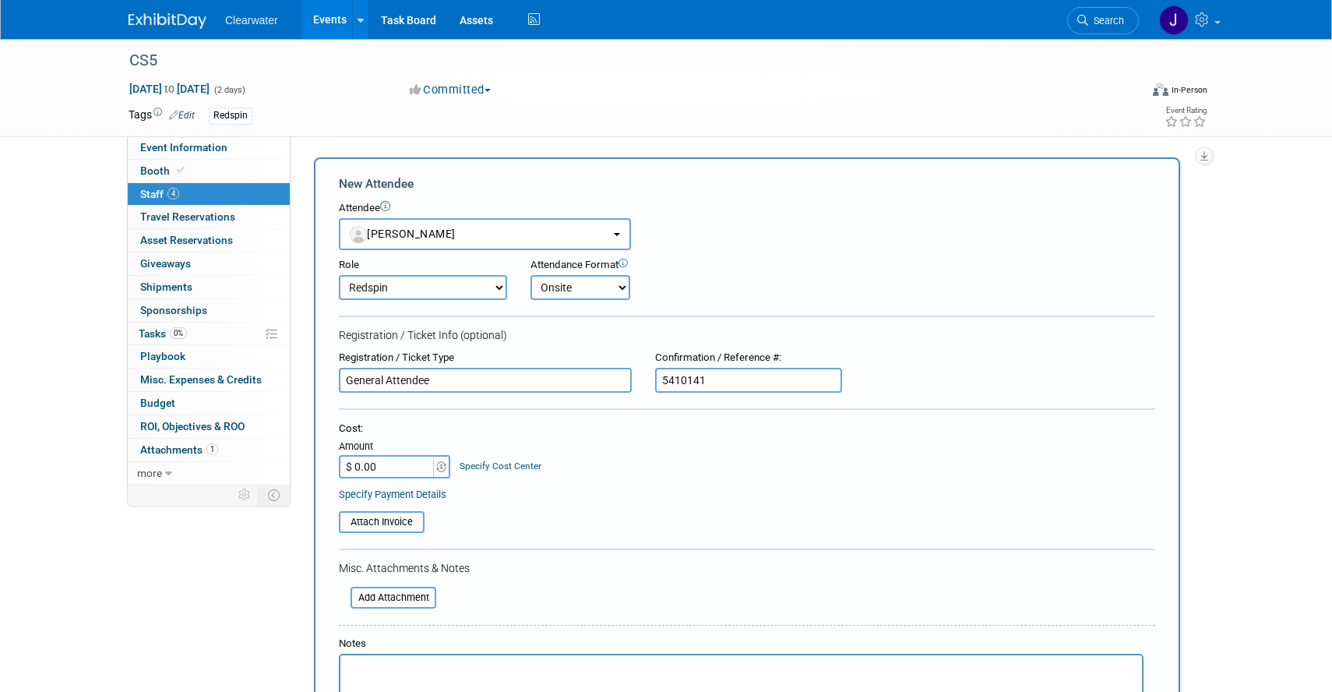
click at [619, 503] on div "Attach Invoice" at bounding box center [747, 517] width 816 height 32
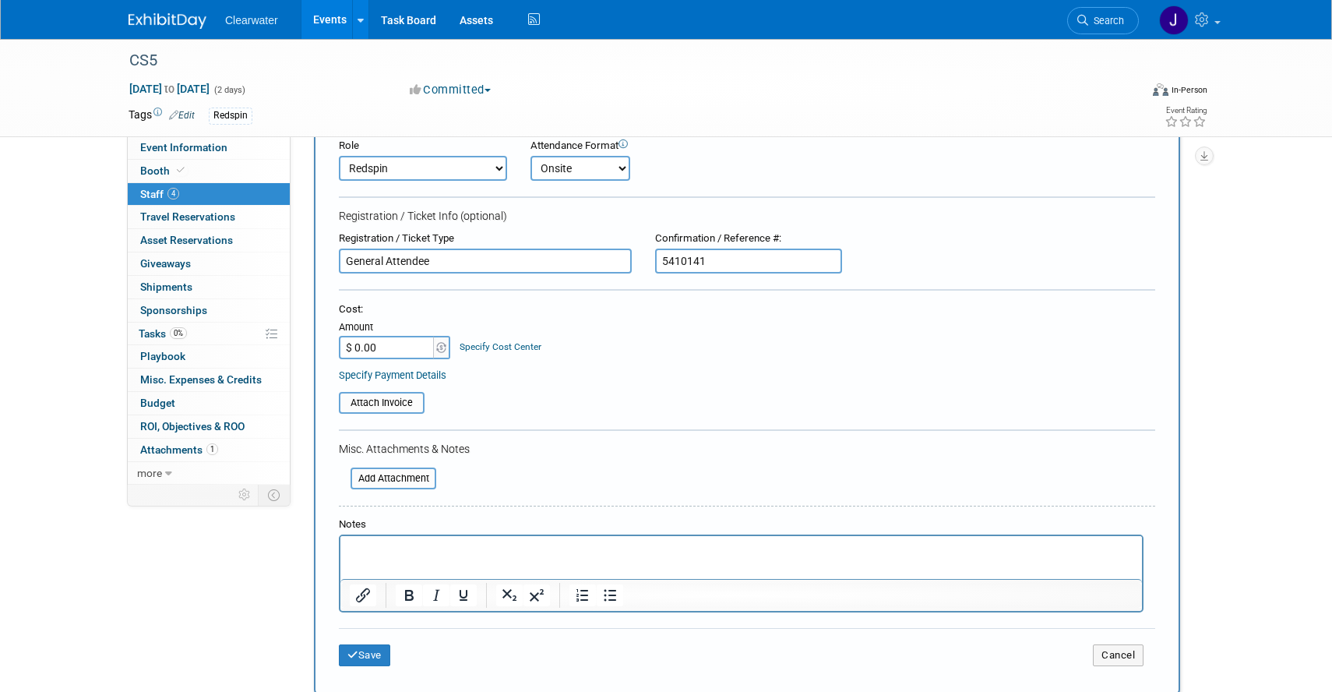
scroll to position [120, 0]
click at [442, 264] on input "General Attendee" at bounding box center [485, 260] width 293 height 25
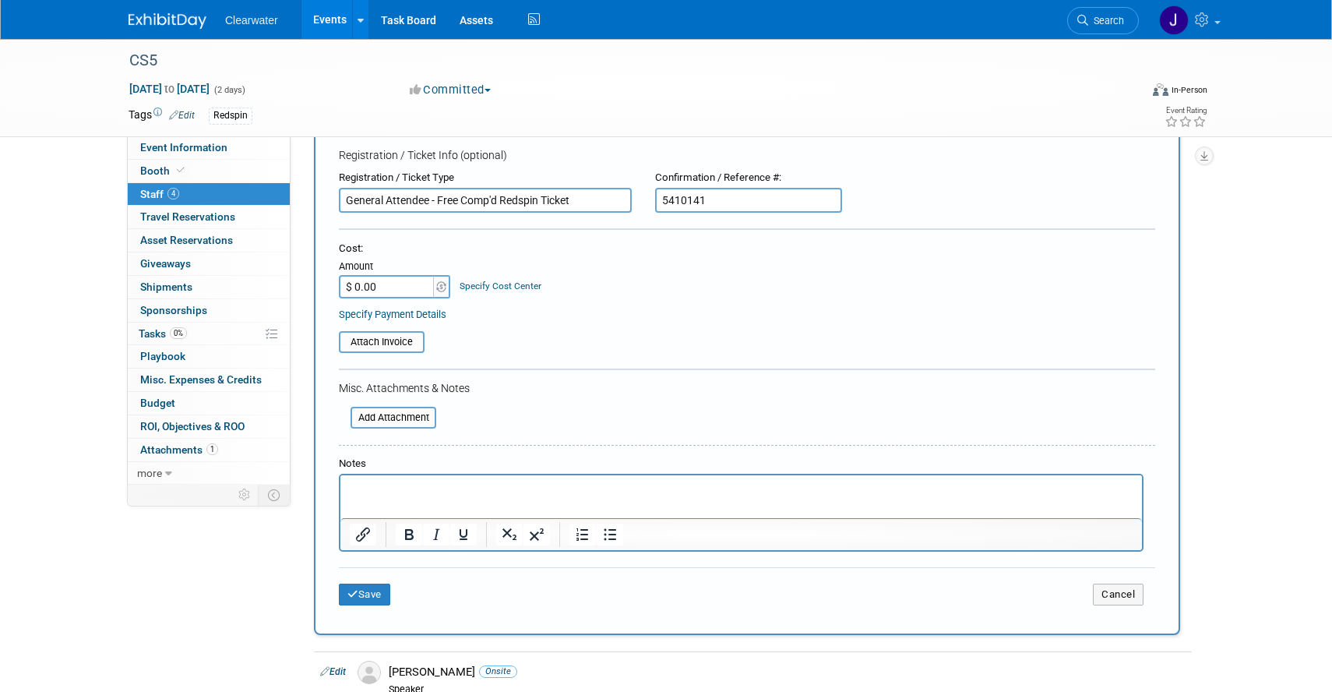
scroll to position [186, 0]
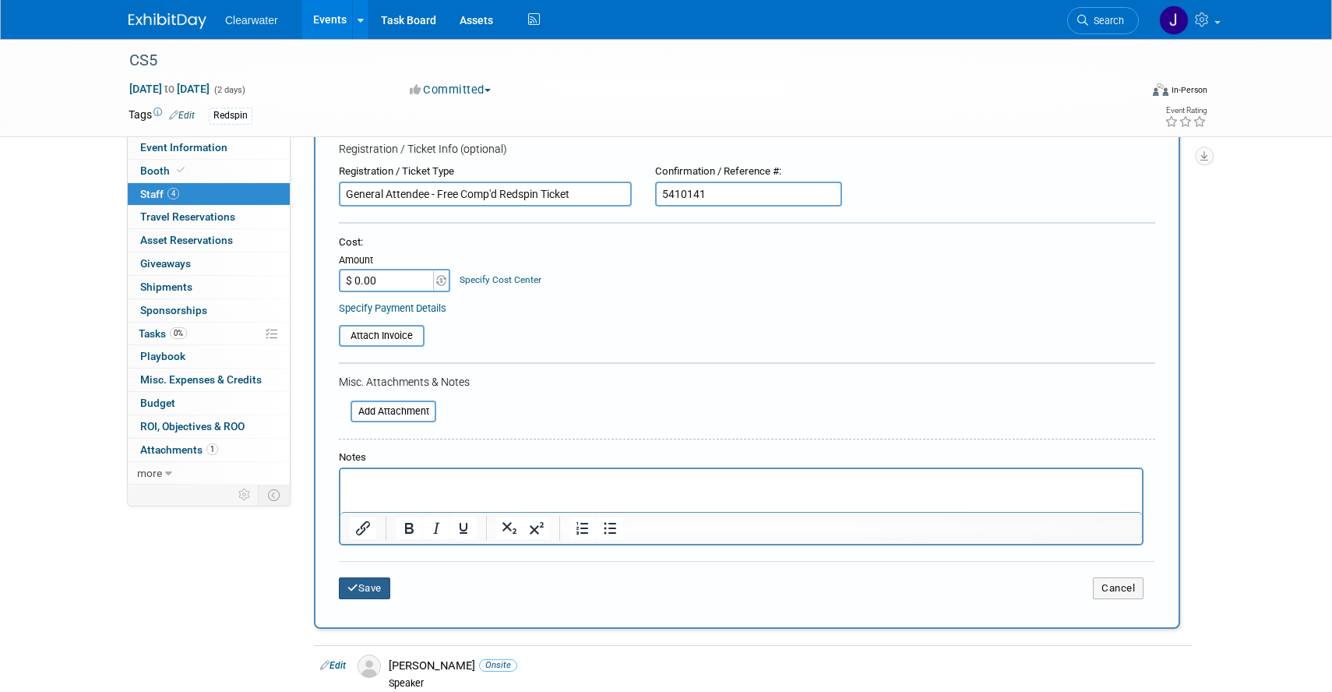
type input "General Attendee - Free Comp'd Redspin Ticket"
click at [372, 590] on button "Save" at bounding box center [364, 588] width 51 height 22
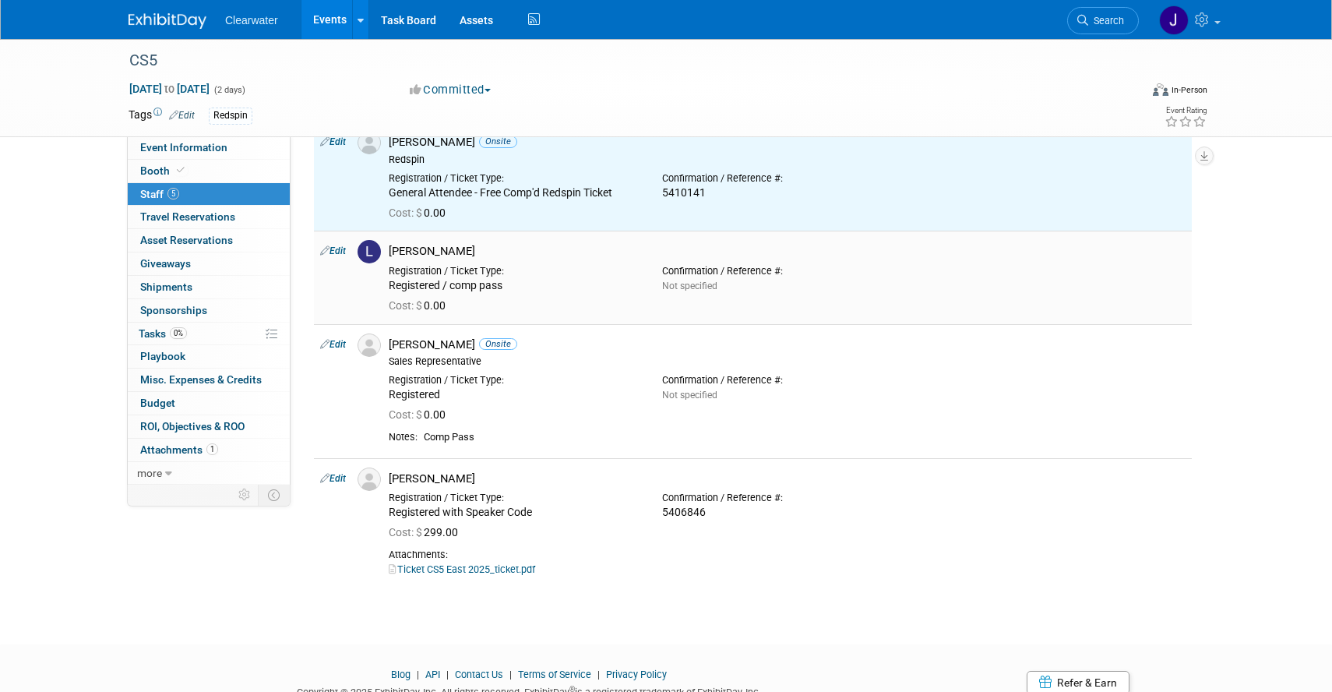
scroll to position [0, 0]
